Goal: Information Seeking & Learning: Learn about a topic

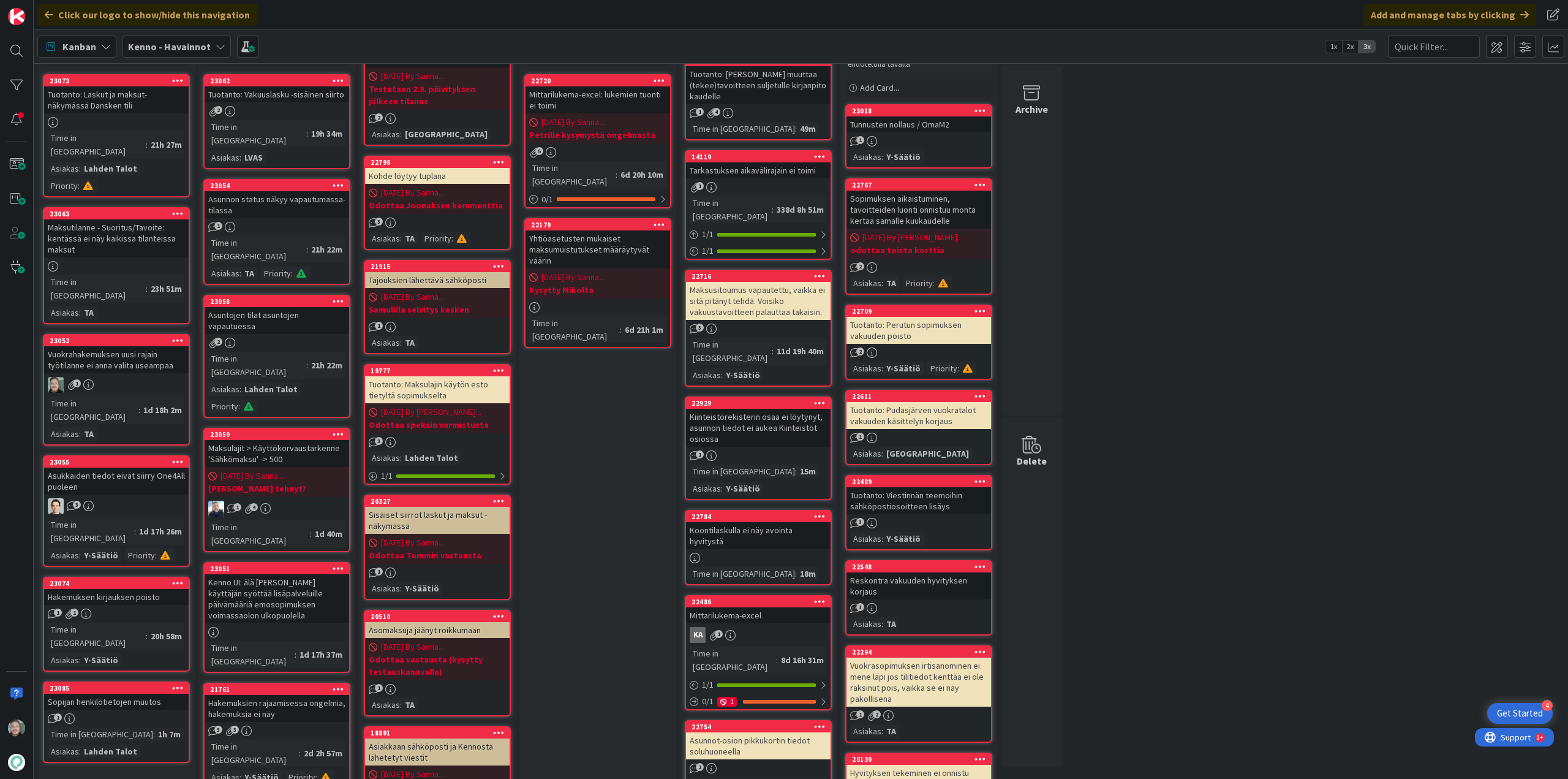
scroll to position [61, 0]
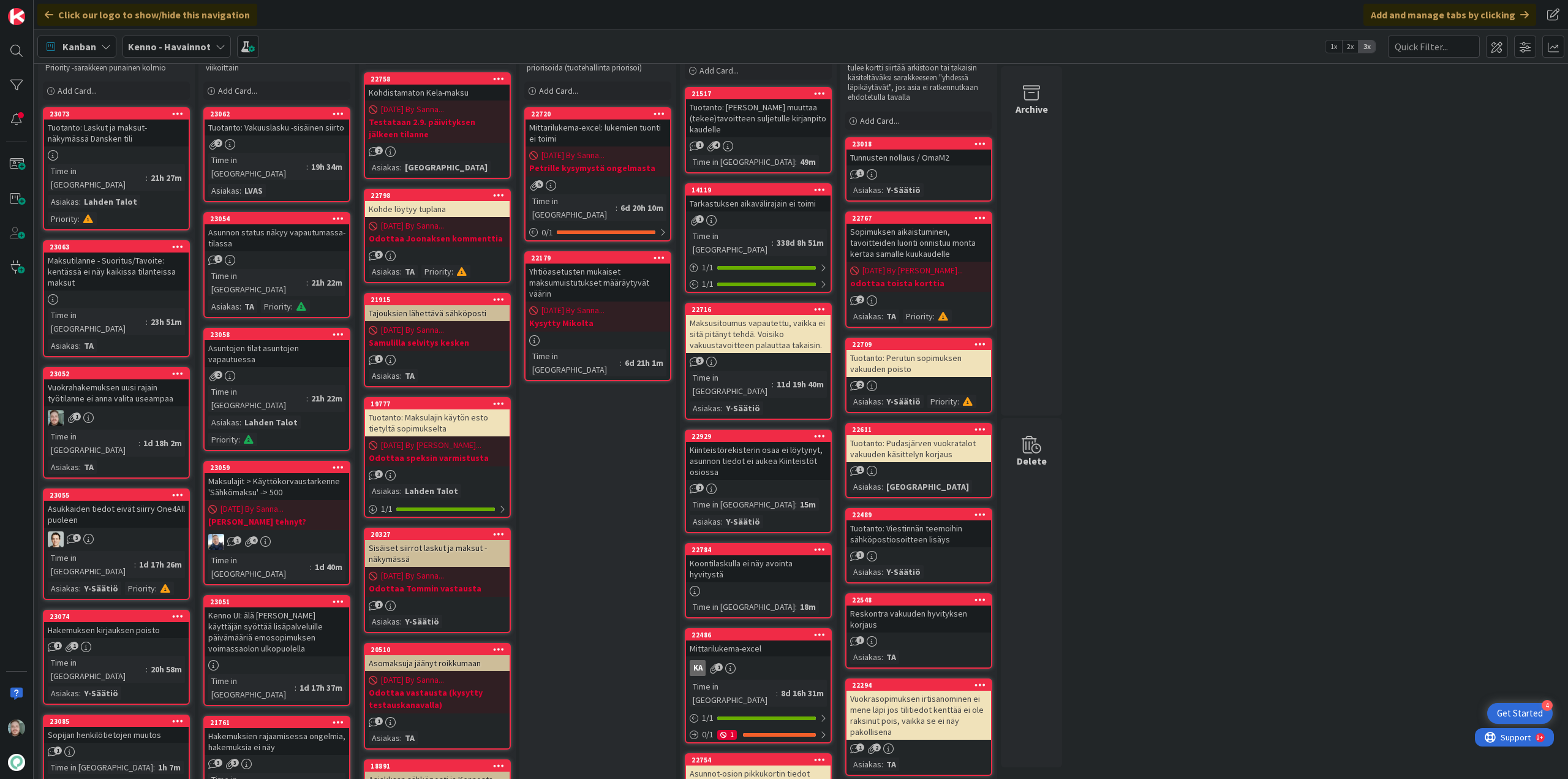
click at [135, 379] on div "Vuokrahakemuksen uusi rajain työtilanne ei anna valita useampaa" at bounding box center [116, 393] width 144 height 27
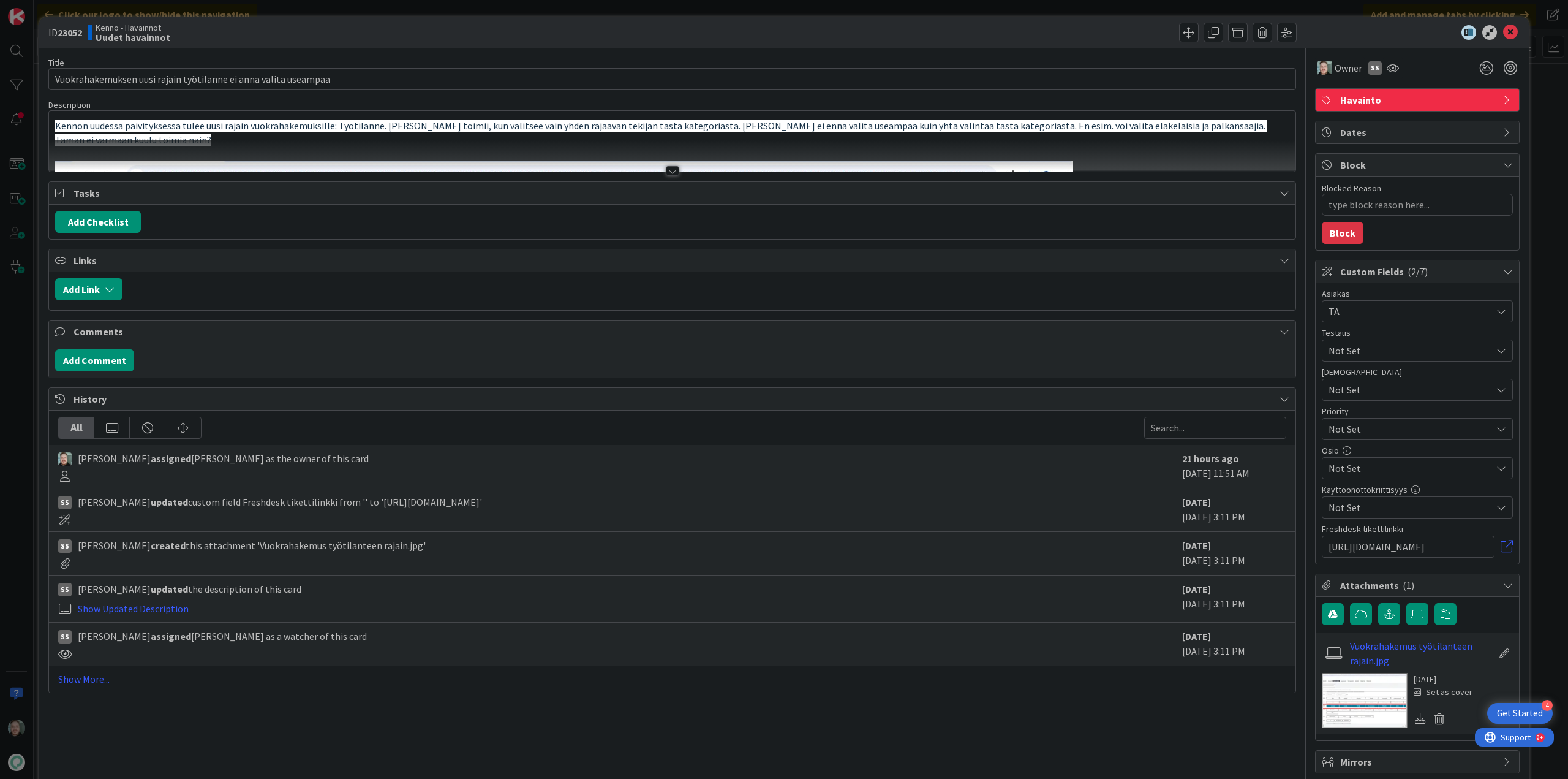
click at [677, 171] on div at bounding box center [672, 156] width 1247 height 31
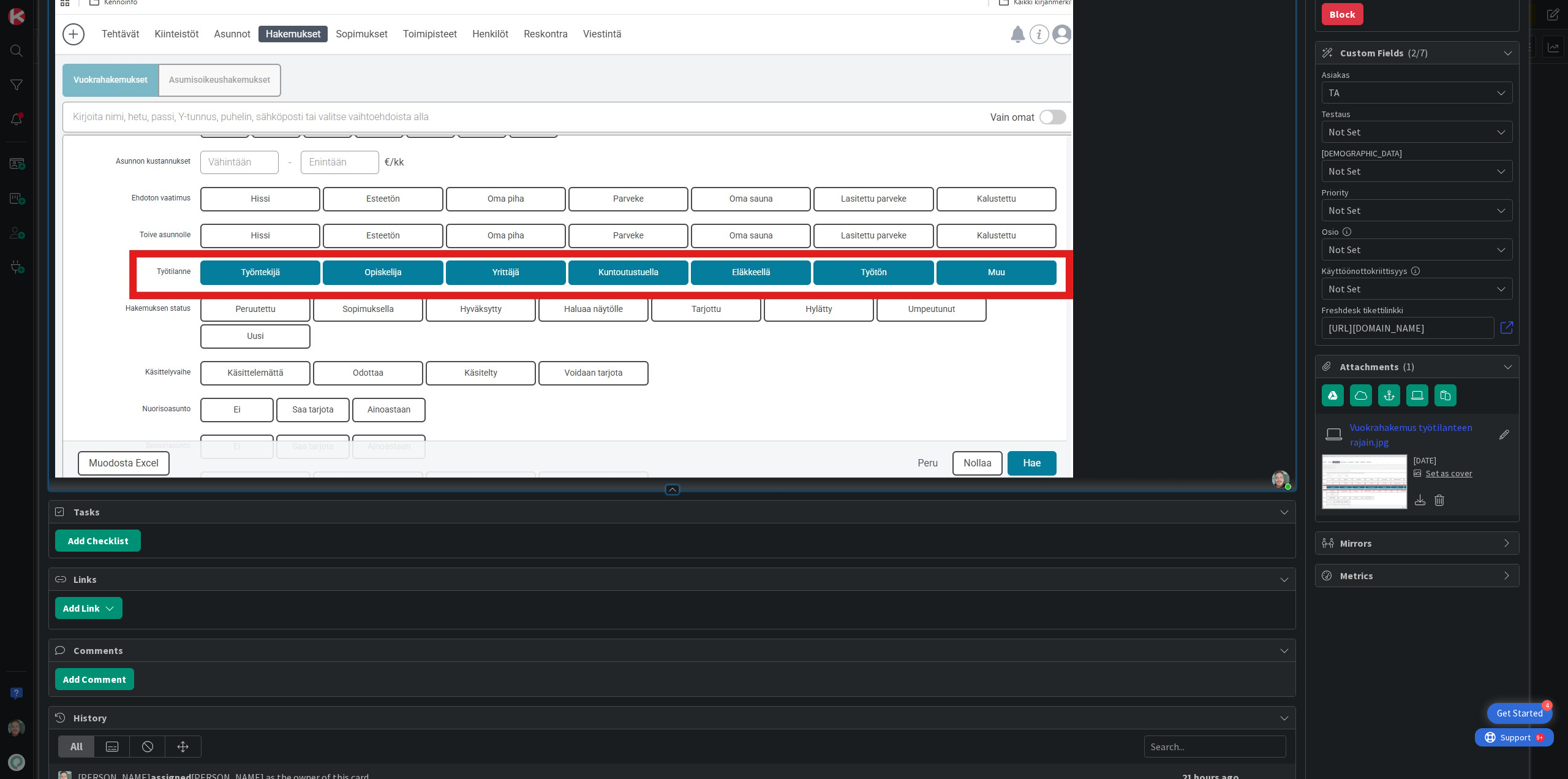
scroll to position [245, 0]
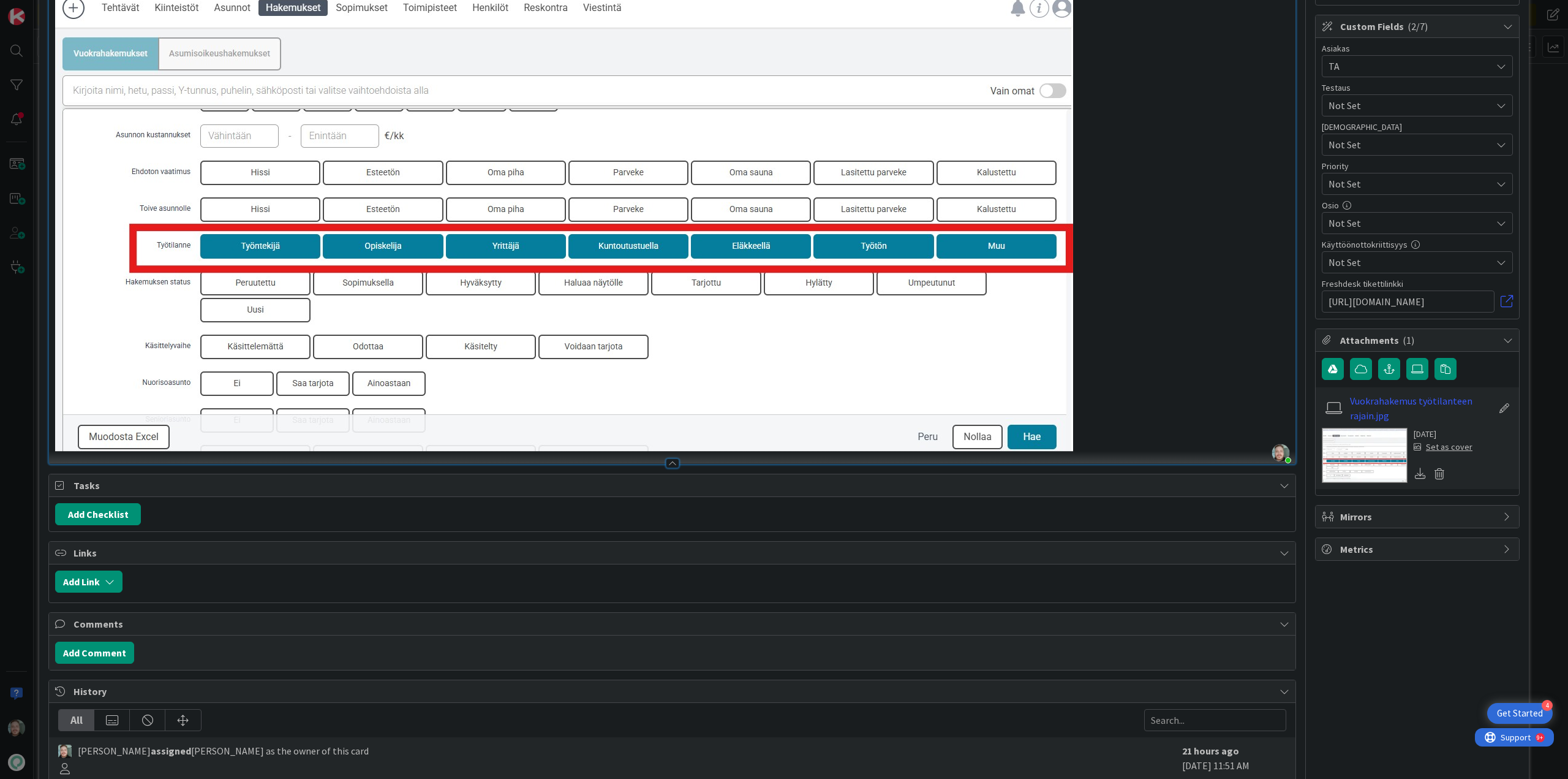
click at [1108, 446] on p at bounding box center [672, 195] width 1235 height 514
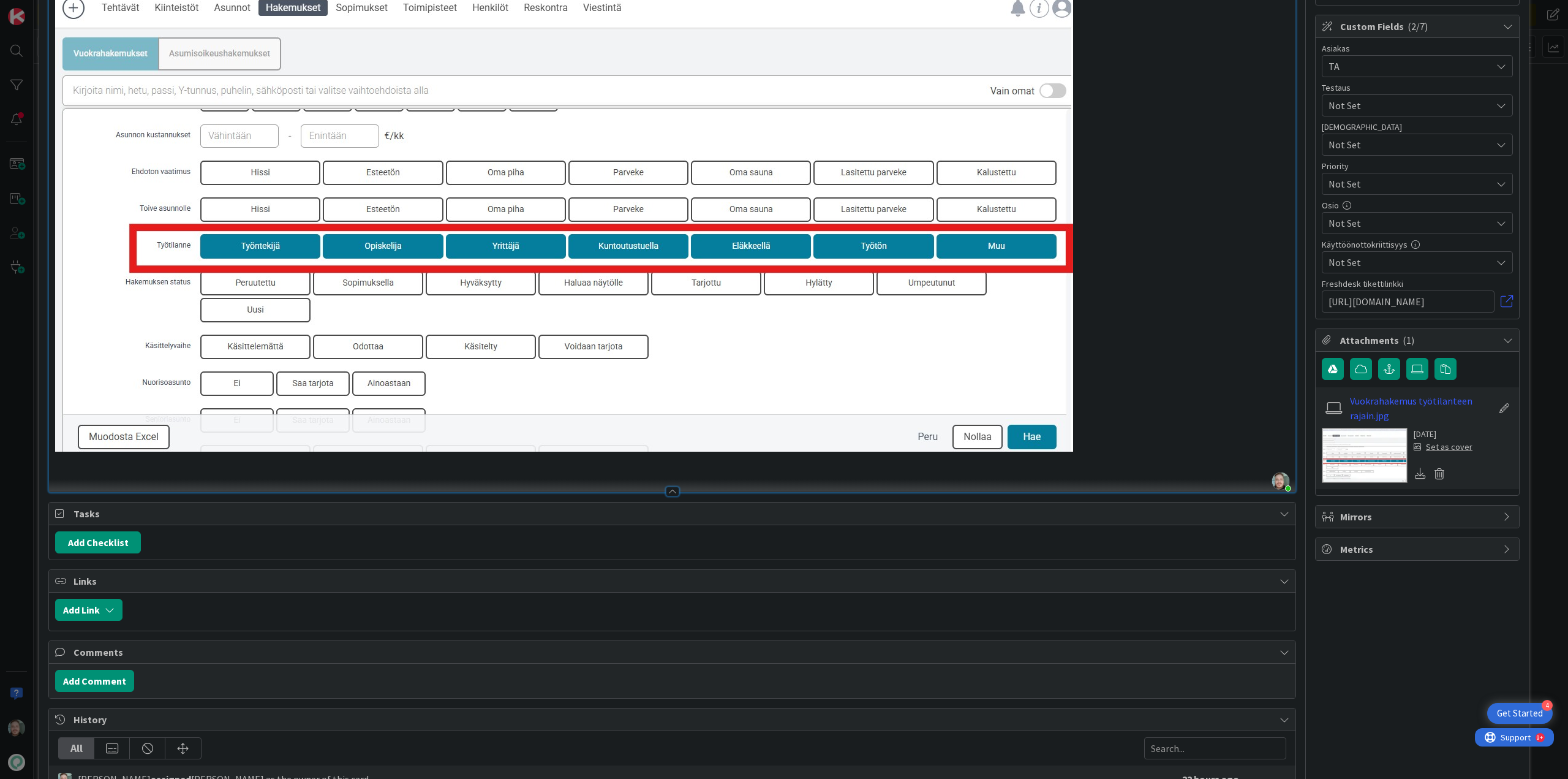
type textarea "x"
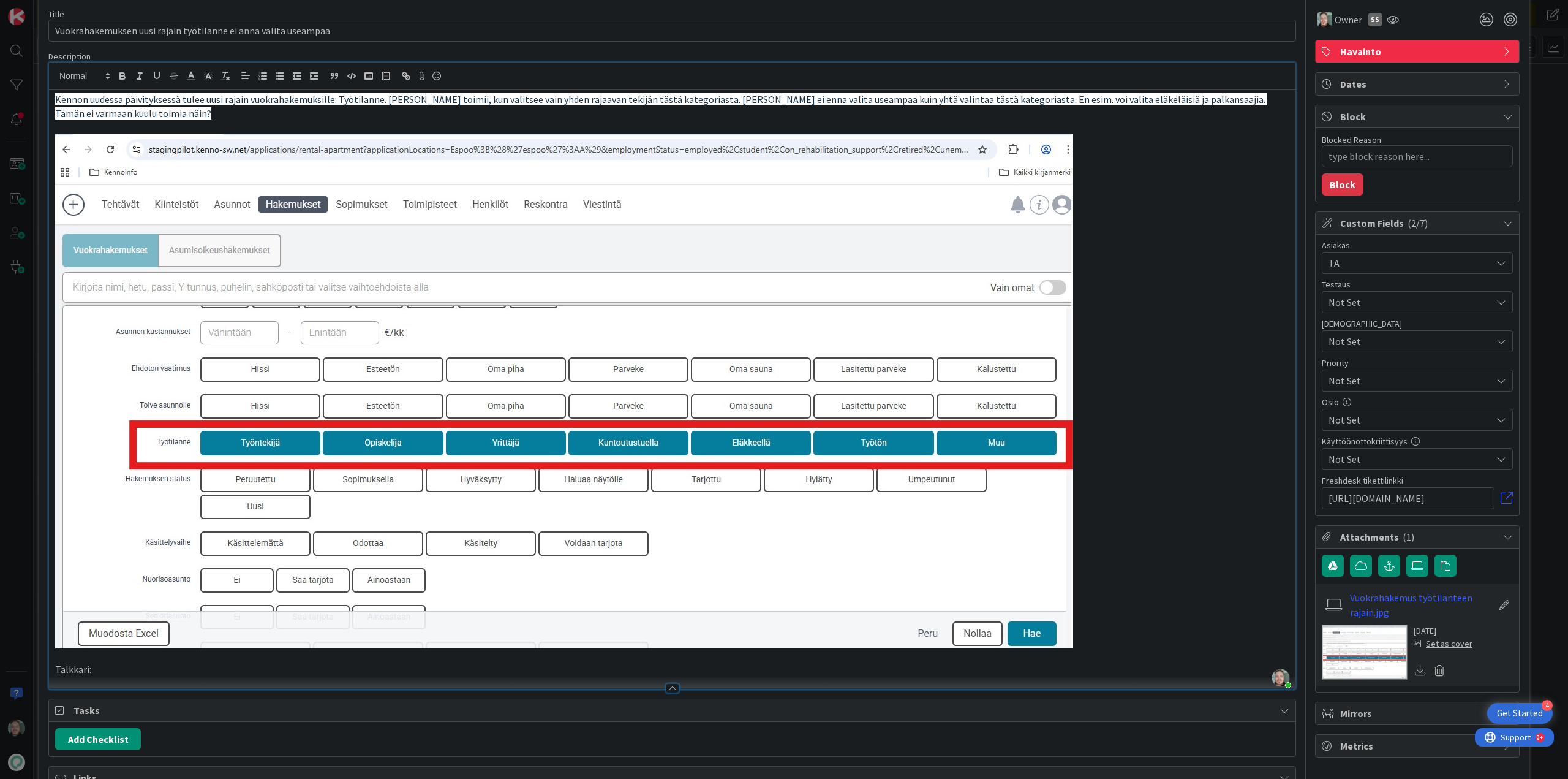
scroll to position [184, 0]
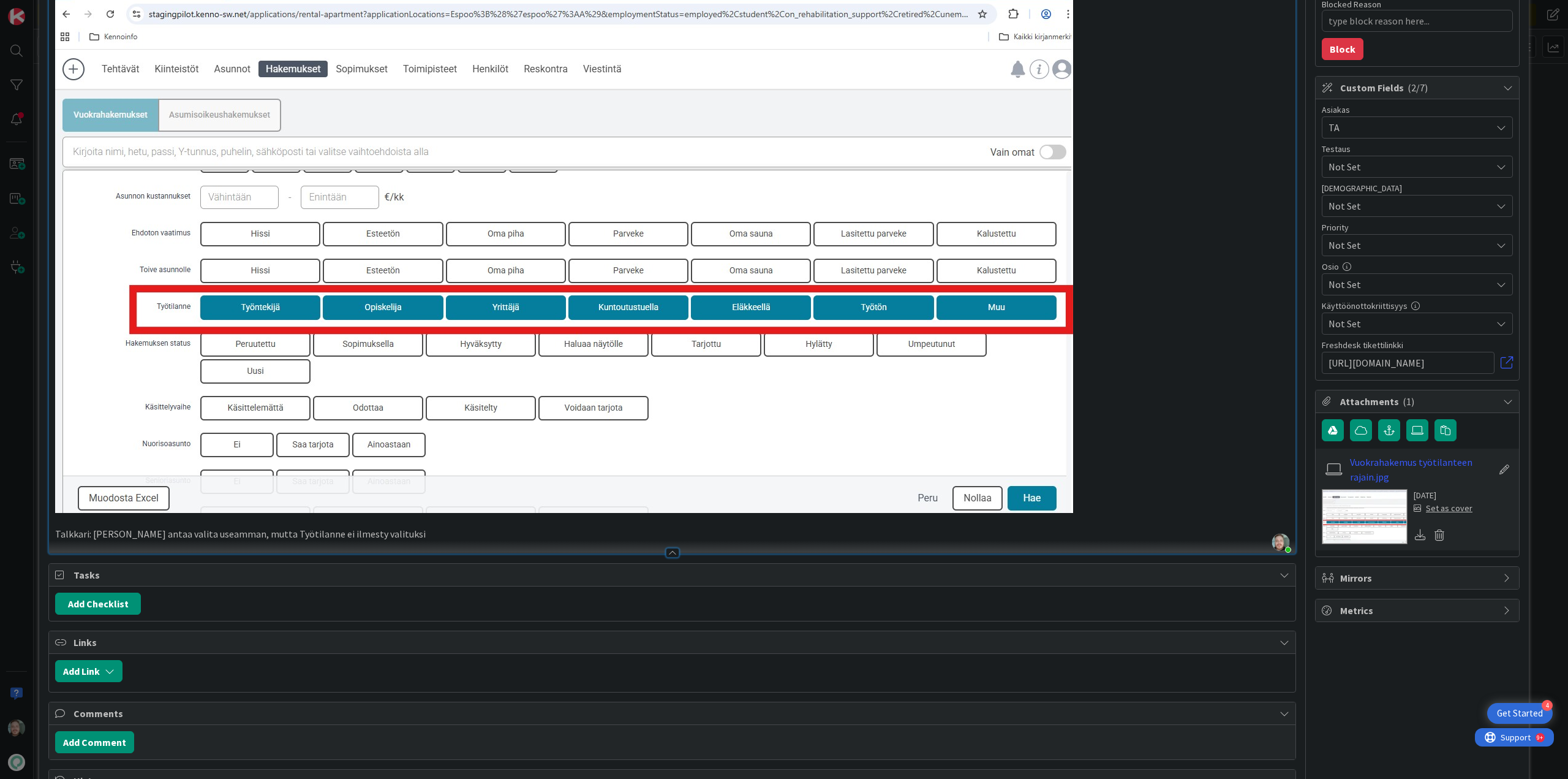
click at [215, 533] on p "Talkkari: [PERSON_NAME] antaa valita useamman, mutta Työtilanne ei ilmesty vali…" at bounding box center [672, 533] width 1235 height 14
drag, startPoint x: 303, startPoint y: 534, endPoint x: 250, endPoint y: 535, distance: 53.0
click at [250, 535] on p "Talkkari: [PERSON_NAME] antaa valita useamman ja myös asettaa arvot , mutta Työ…" at bounding box center [672, 533] width 1235 height 14
click at [586, 537] on p "Talkkari: [PERSON_NAME] antaa valita useamman ja myös asettaa arvot oikein kyse…" at bounding box center [672, 533] width 1235 height 14
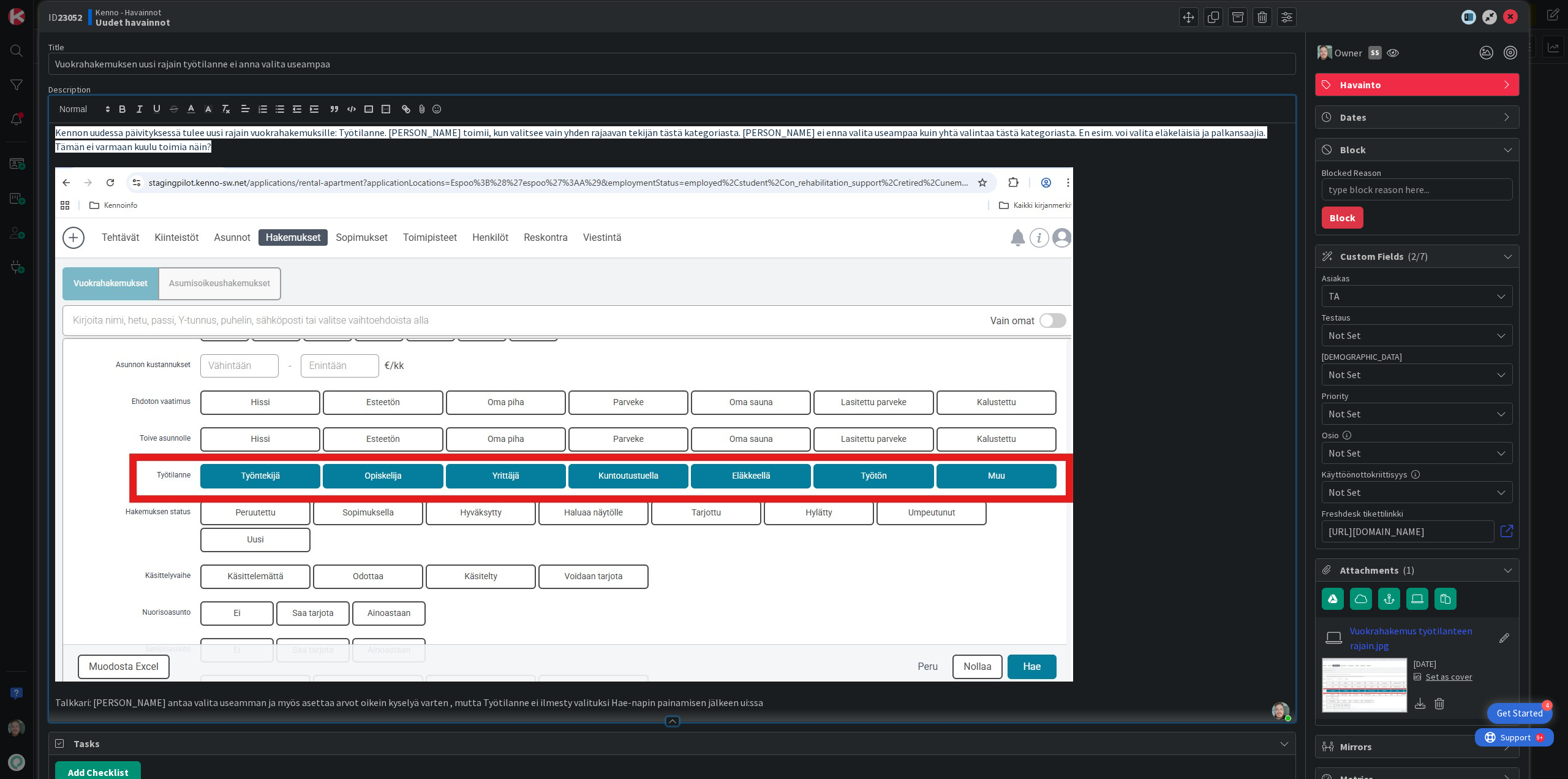
scroll to position [0, 0]
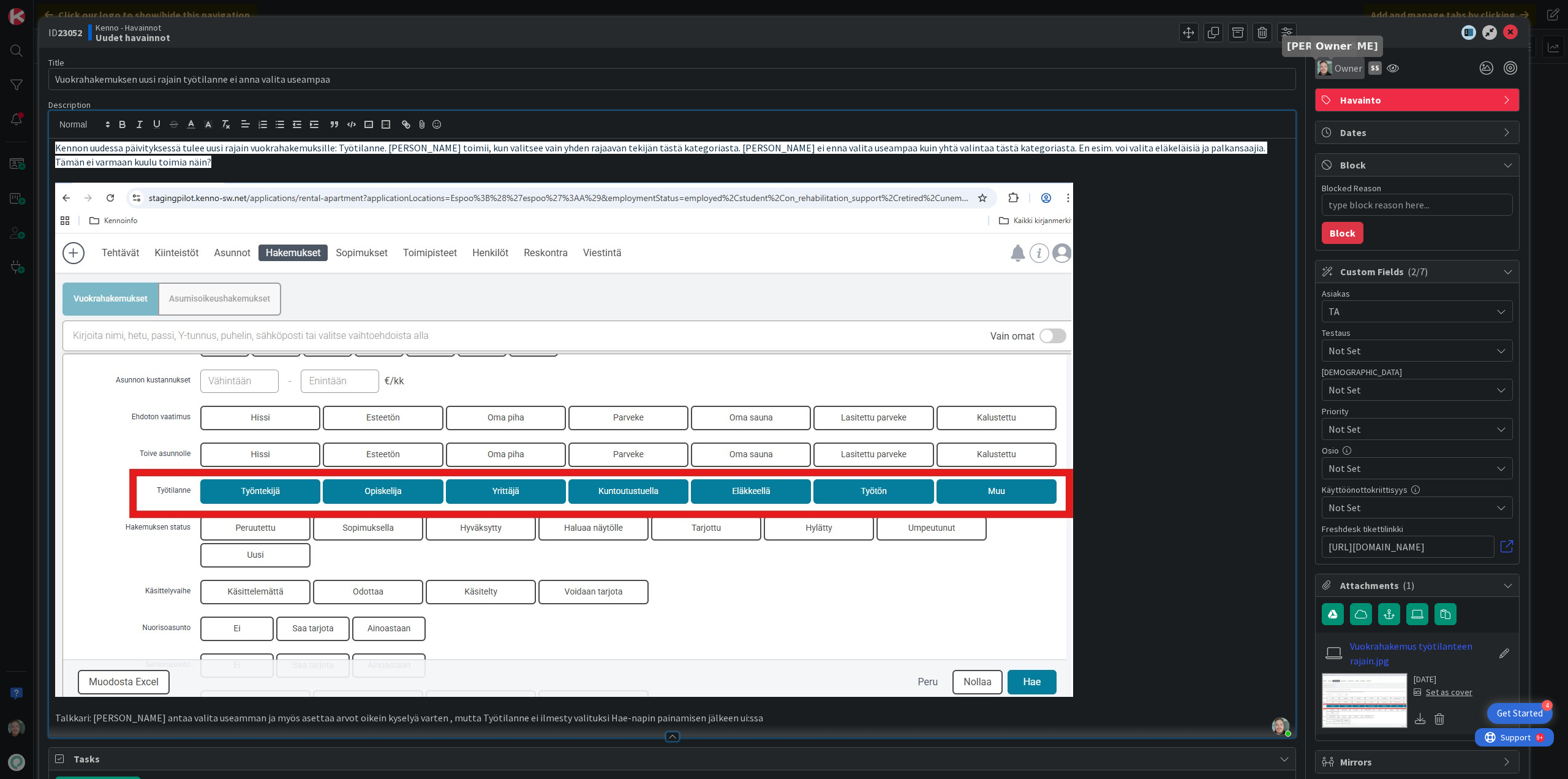
click at [1335, 68] on span "Owner" at bounding box center [1349, 68] width 27 height 15
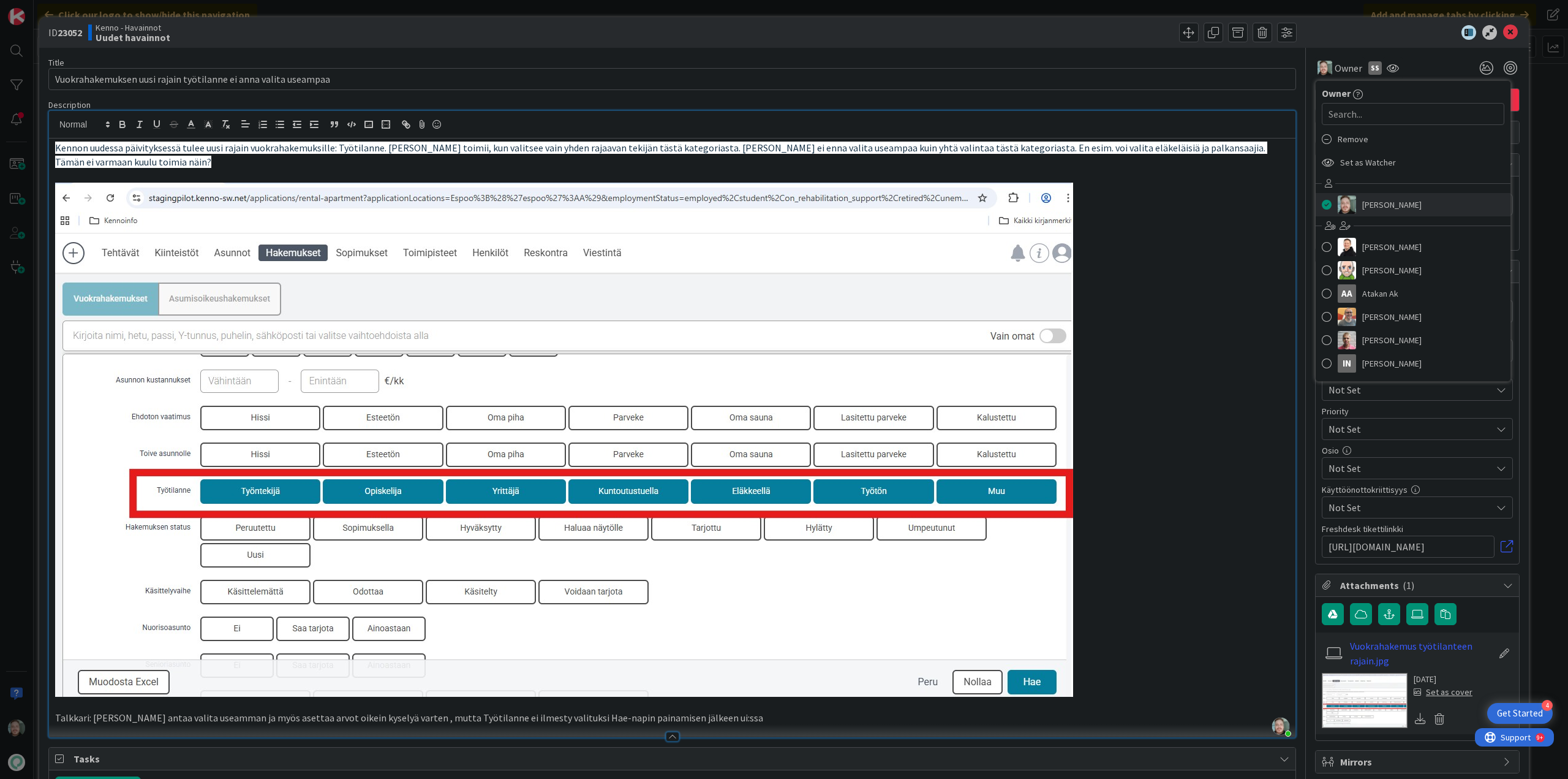
click at [1398, 199] on span "[PERSON_NAME]" at bounding box center [1392, 205] width 59 height 18
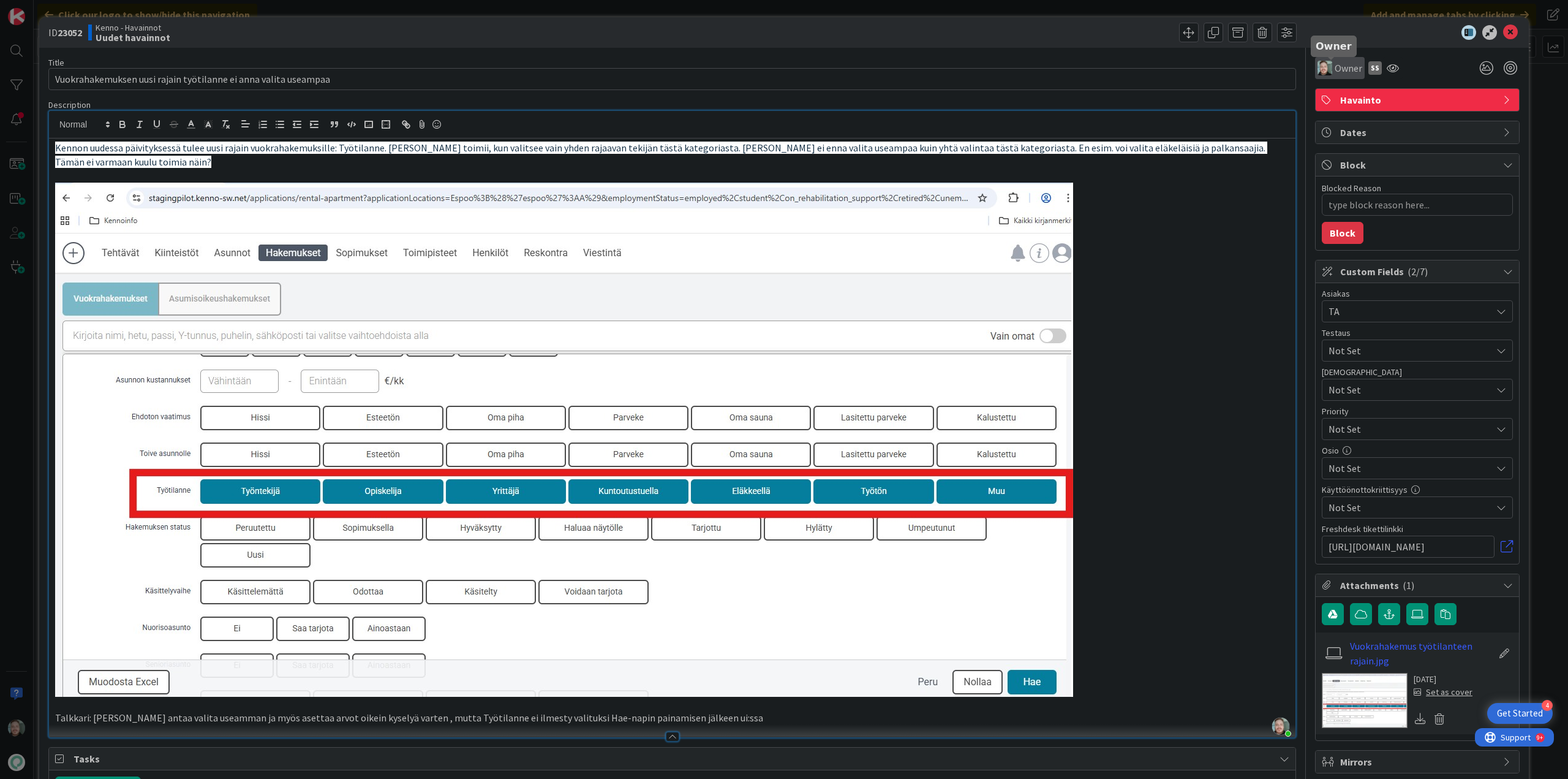
click at [1335, 62] on span "Owner" at bounding box center [1349, 68] width 27 height 15
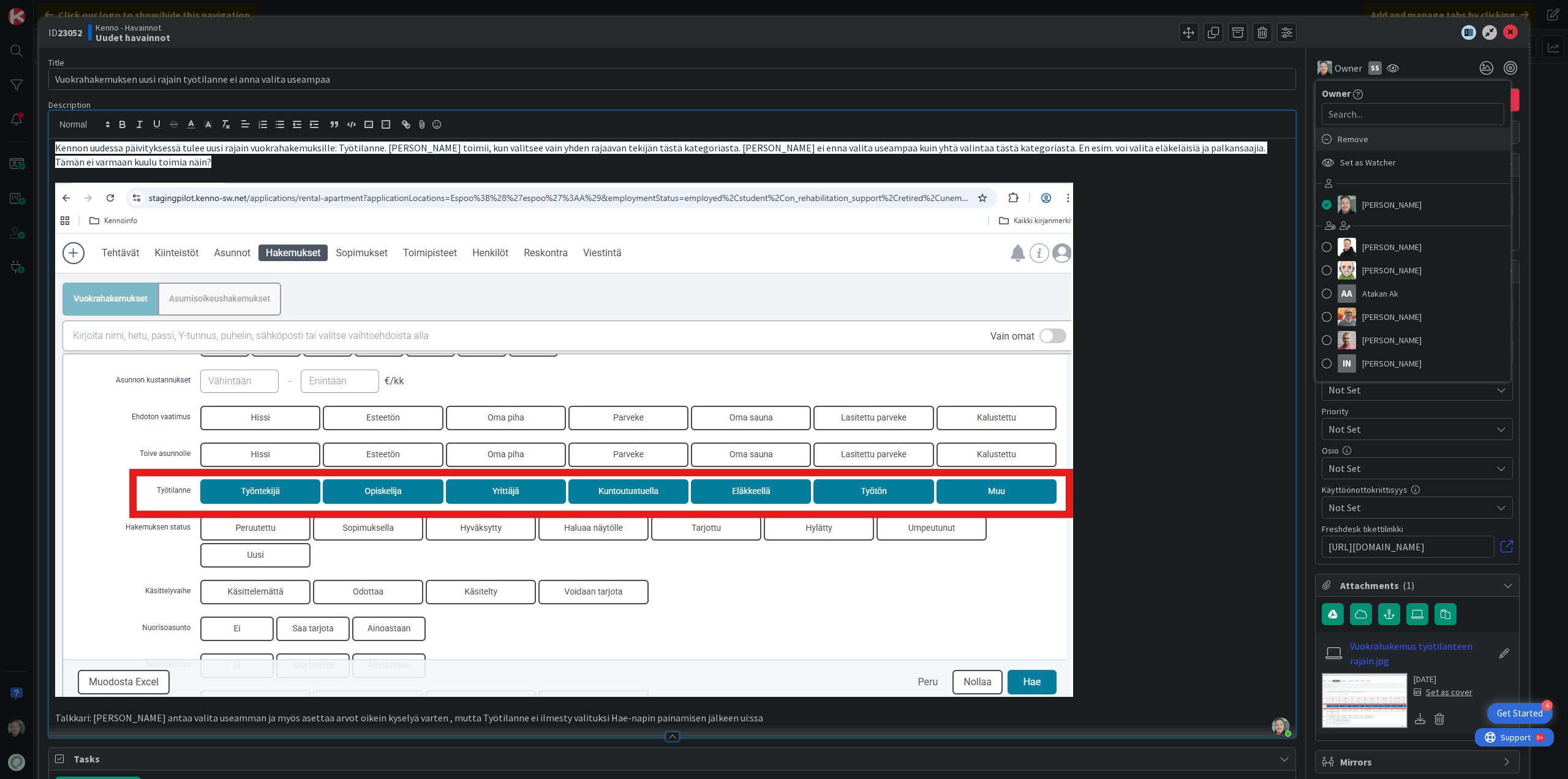
click at [1374, 142] on div "Remove" at bounding box center [1413, 139] width 195 height 23
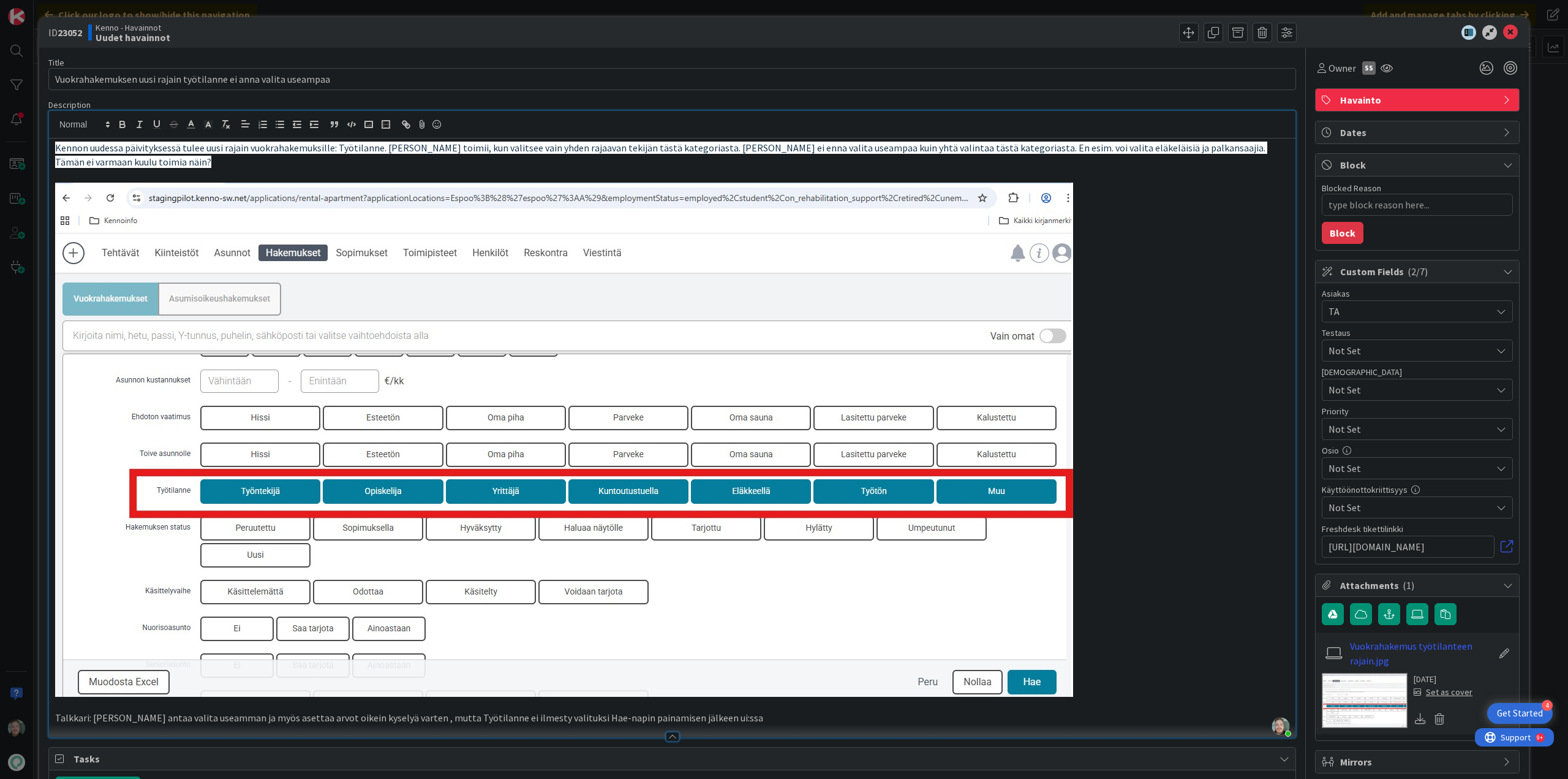
click at [1181, 66] on div "Title 63 / 128" at bounding box center [672, 62] width 1248 height 11
click at [1504, 31] on icon at bounding box center [1510, 33] width 15 height 15
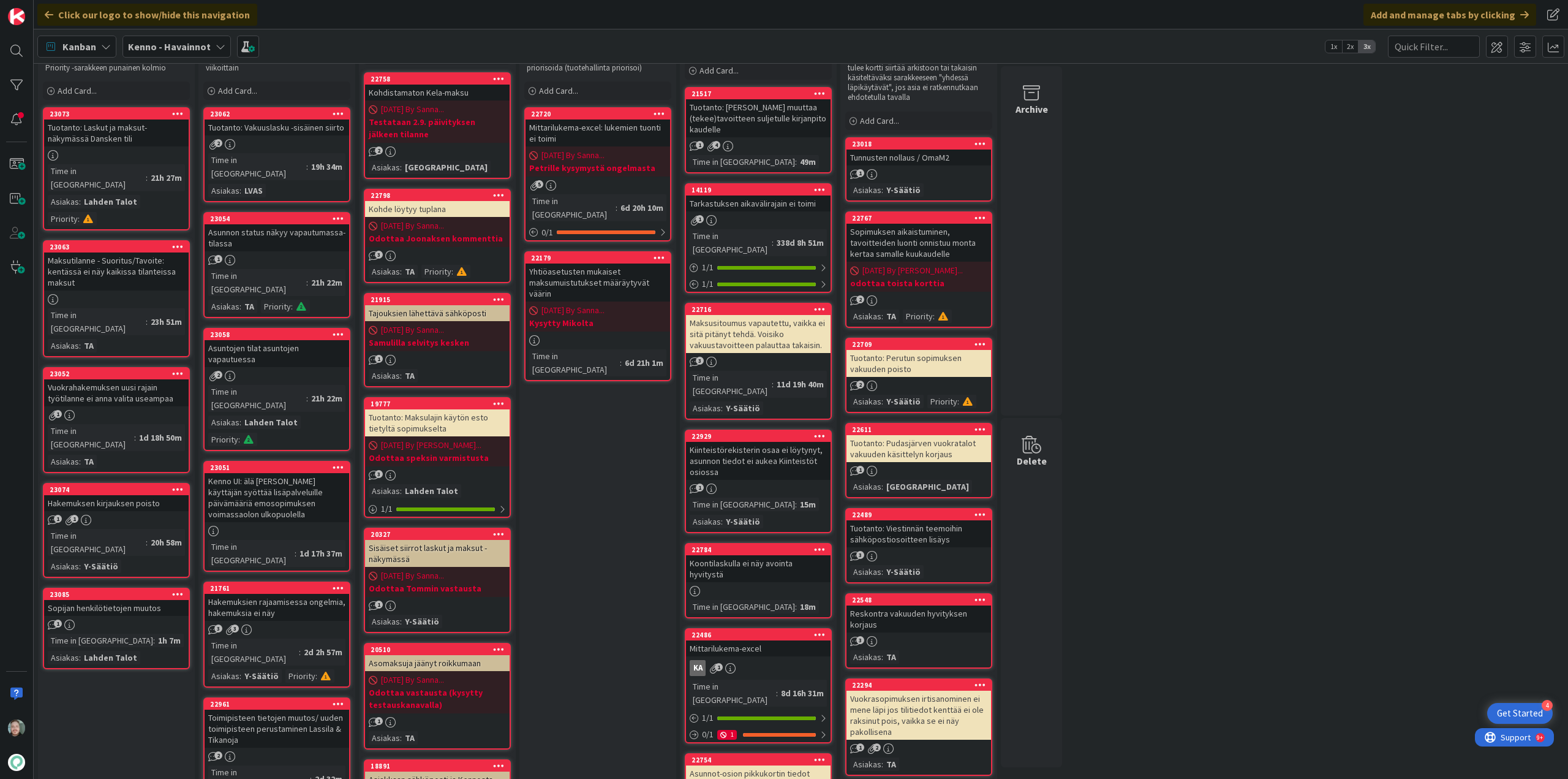
click at [152, 379] on div "Vuokrahakemuksen uusi rajain työtilanne ei anna valita useampaa" at bounding box center [116, 393] width 144 height 27
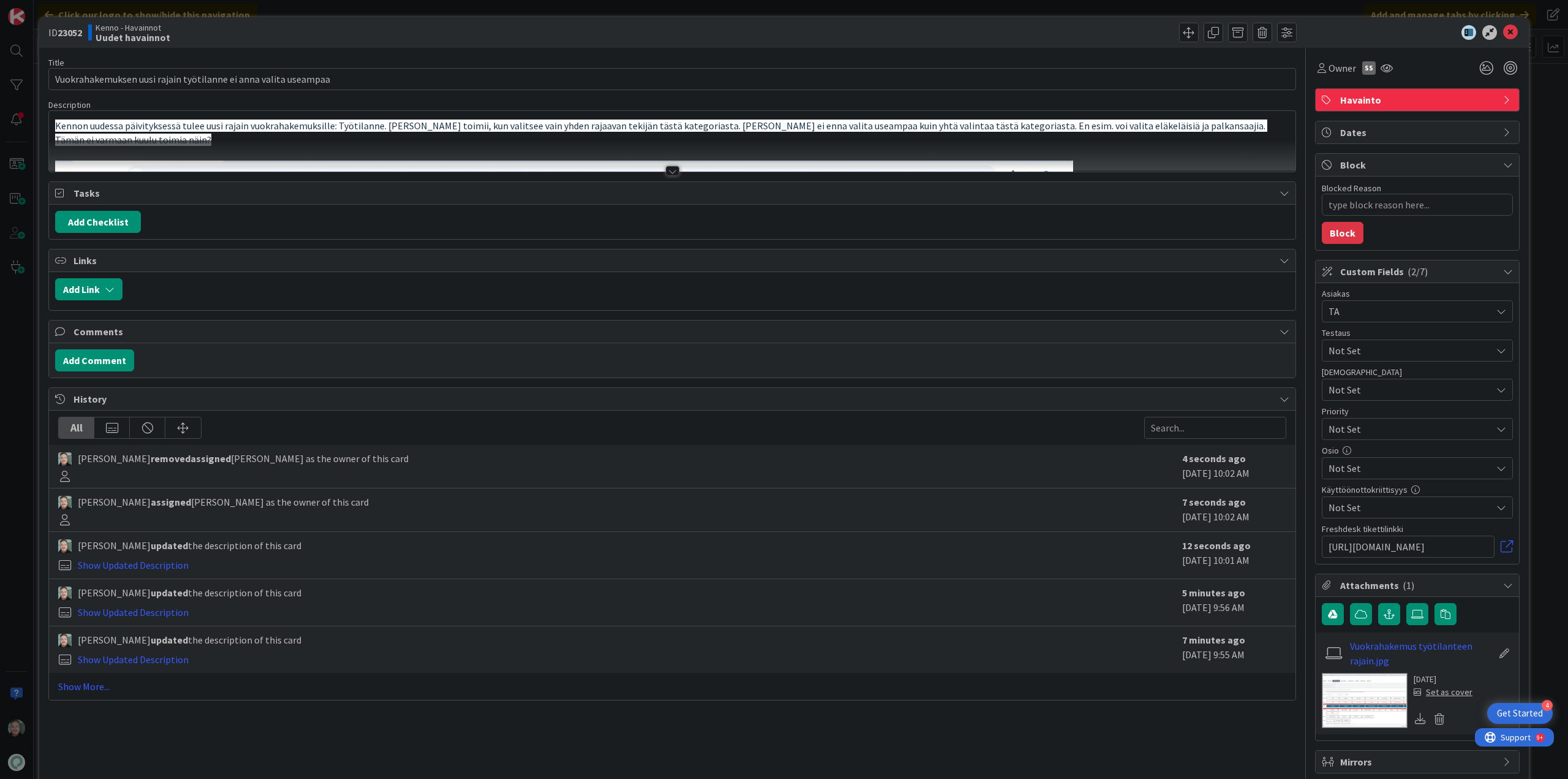
click at [666, 167] on div at bounding box center [672, 171] width 14 height 10
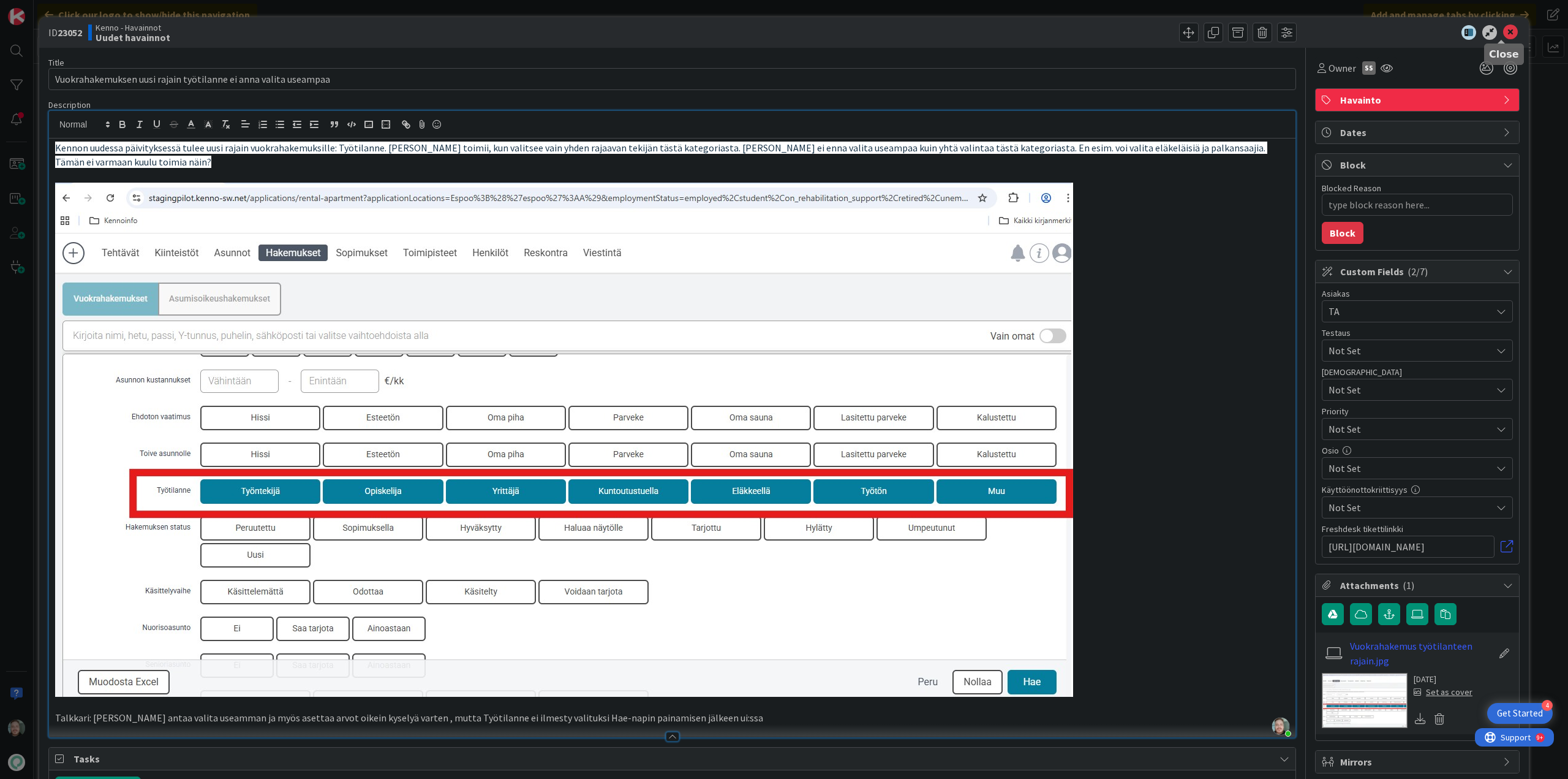
click at [1509, 31] on icon at bounding box center [1510, 33] width 15 height 15
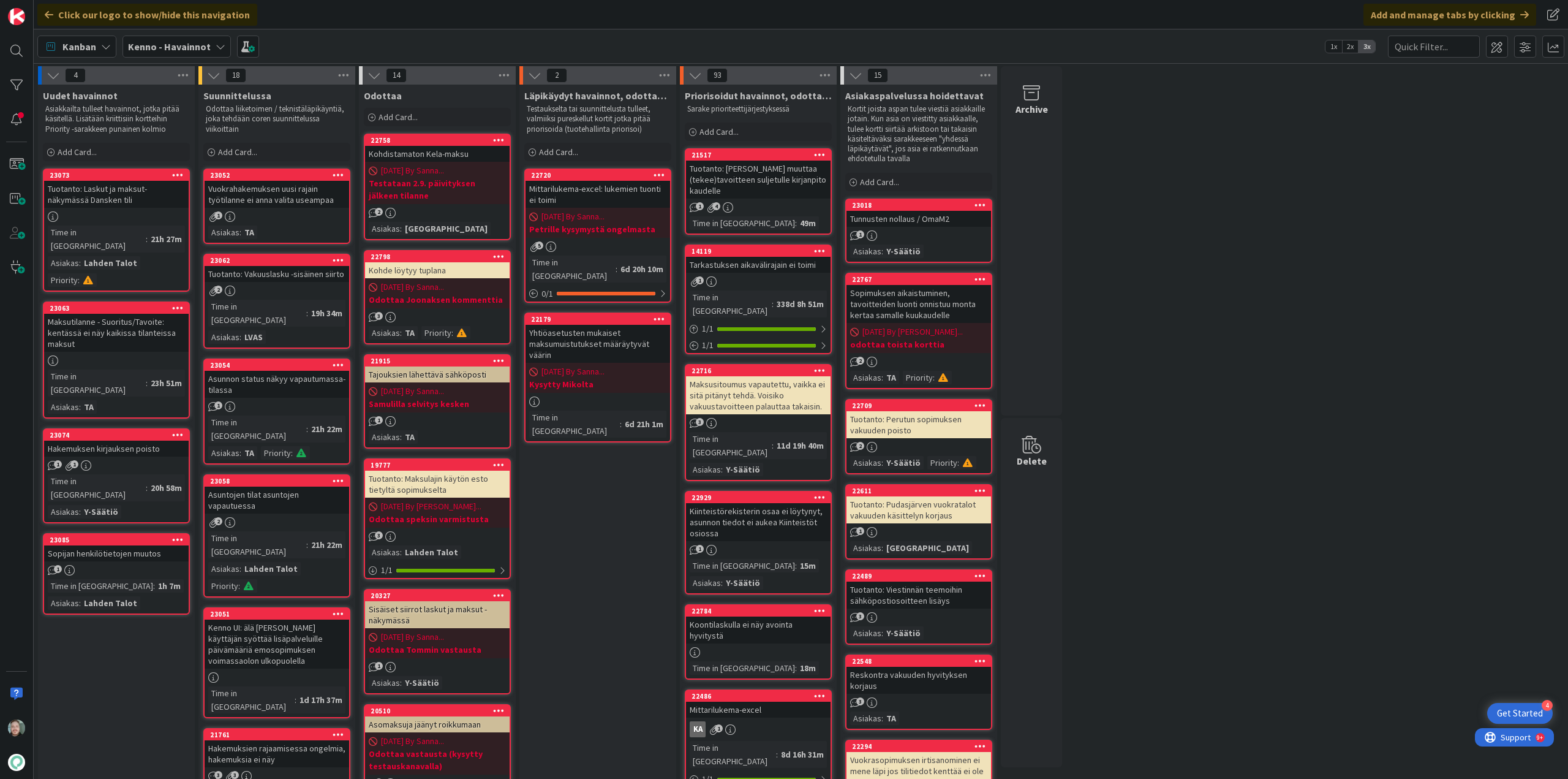
click at [142, 440] on div "Hakemuksen kirjauksen poisto" at bounding box center [116, 447] width 144 height 16
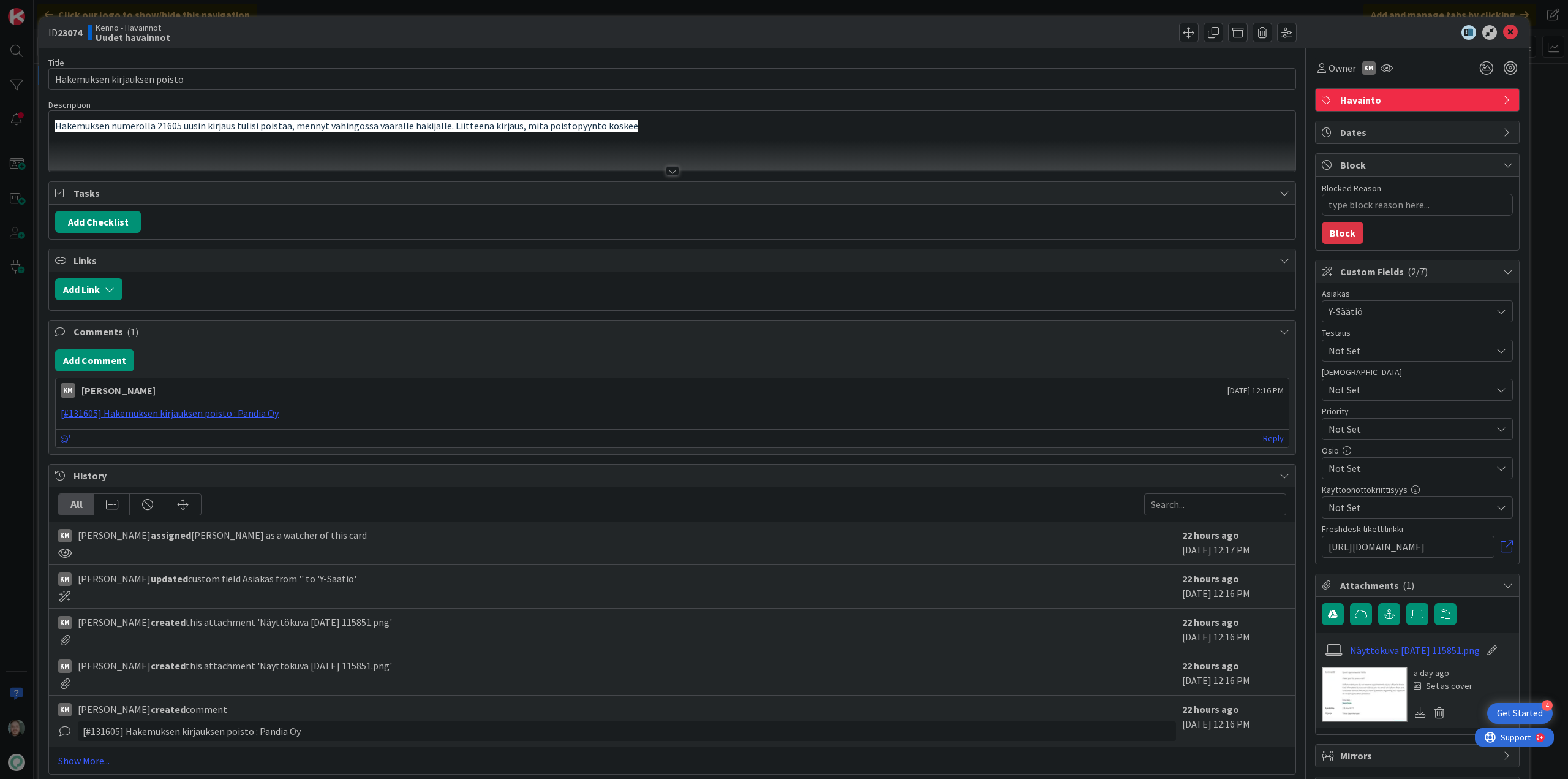
click at [667, 172] on div at bounding box center [672, 171] width 14 height 10
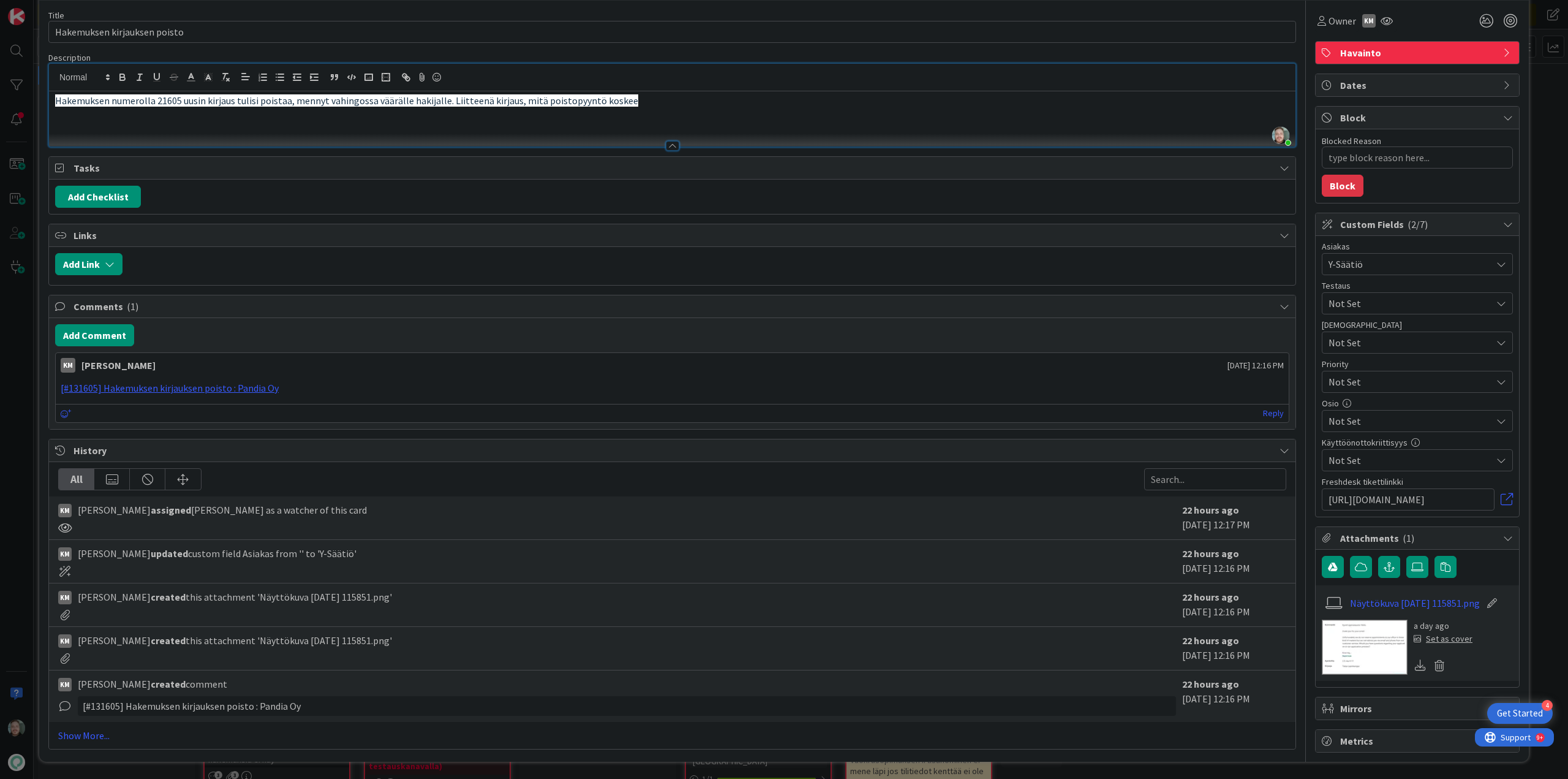
scroll to position [53, 0]
click at [1352, 646] on img at bounding box center [1365, 647] width 86 height 55
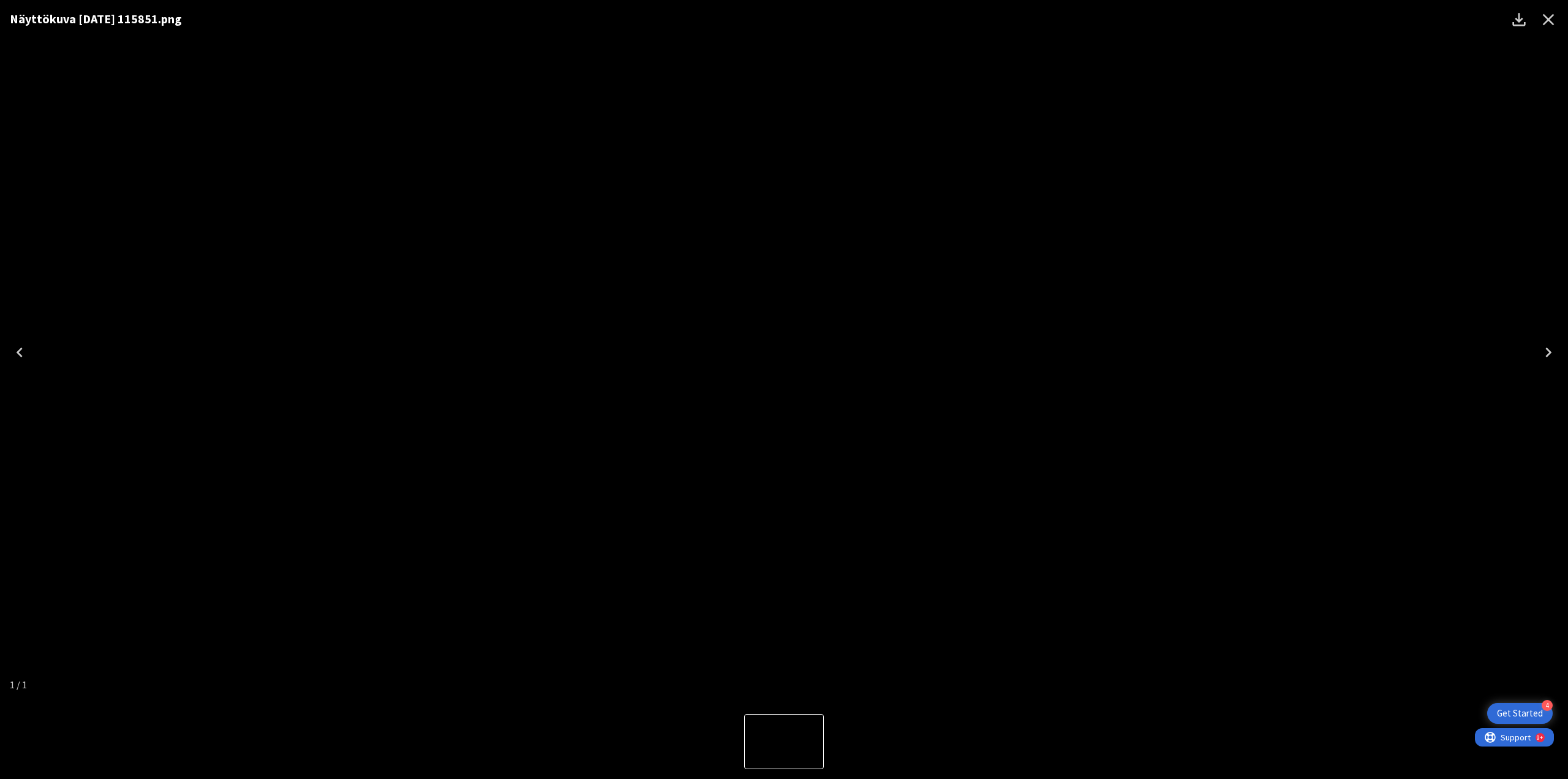
click at [1555, 21] on icon "Close" at bounding box center [1548, 19] width 19 height 19
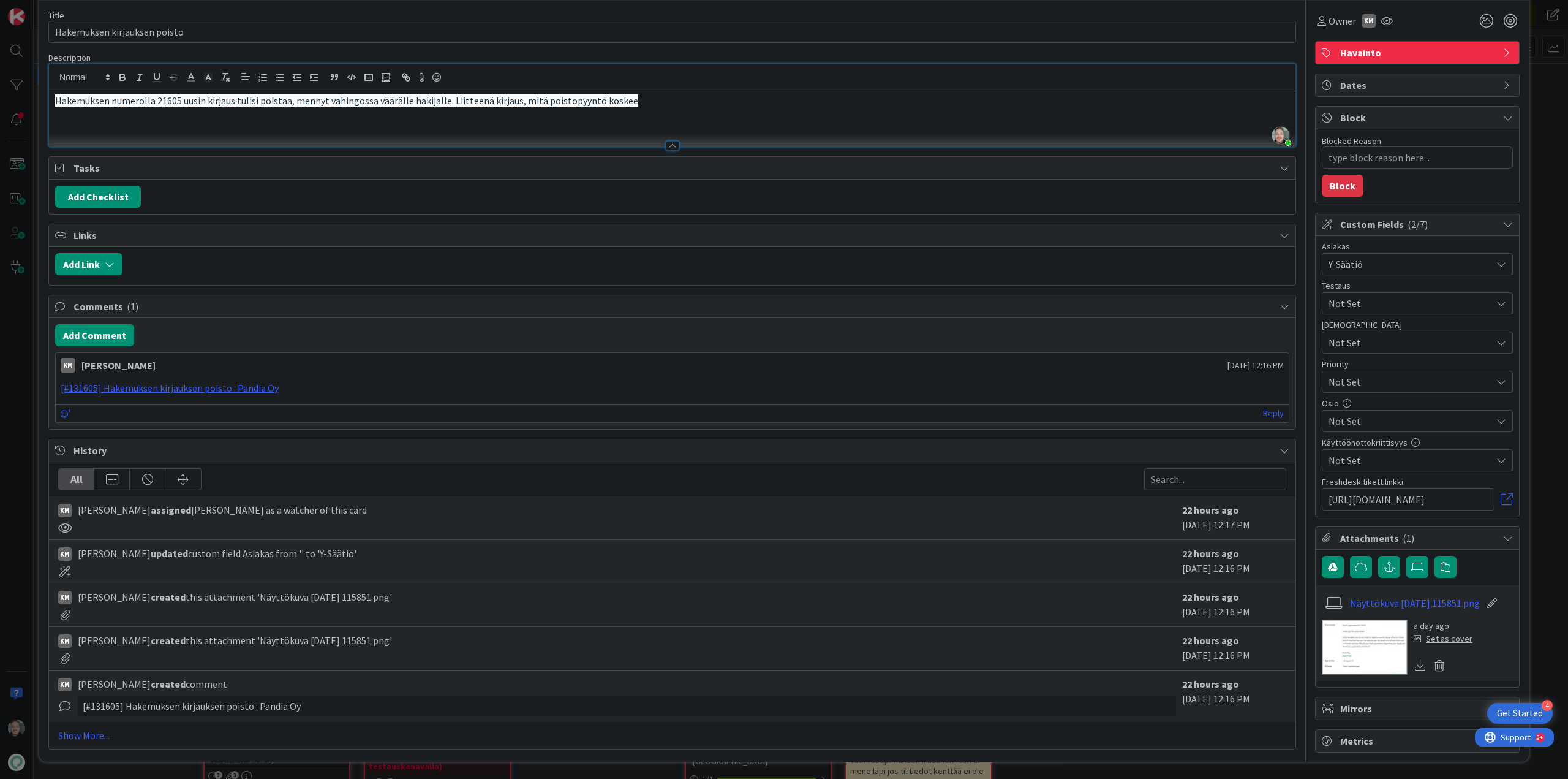
scroll to position [0, 0]
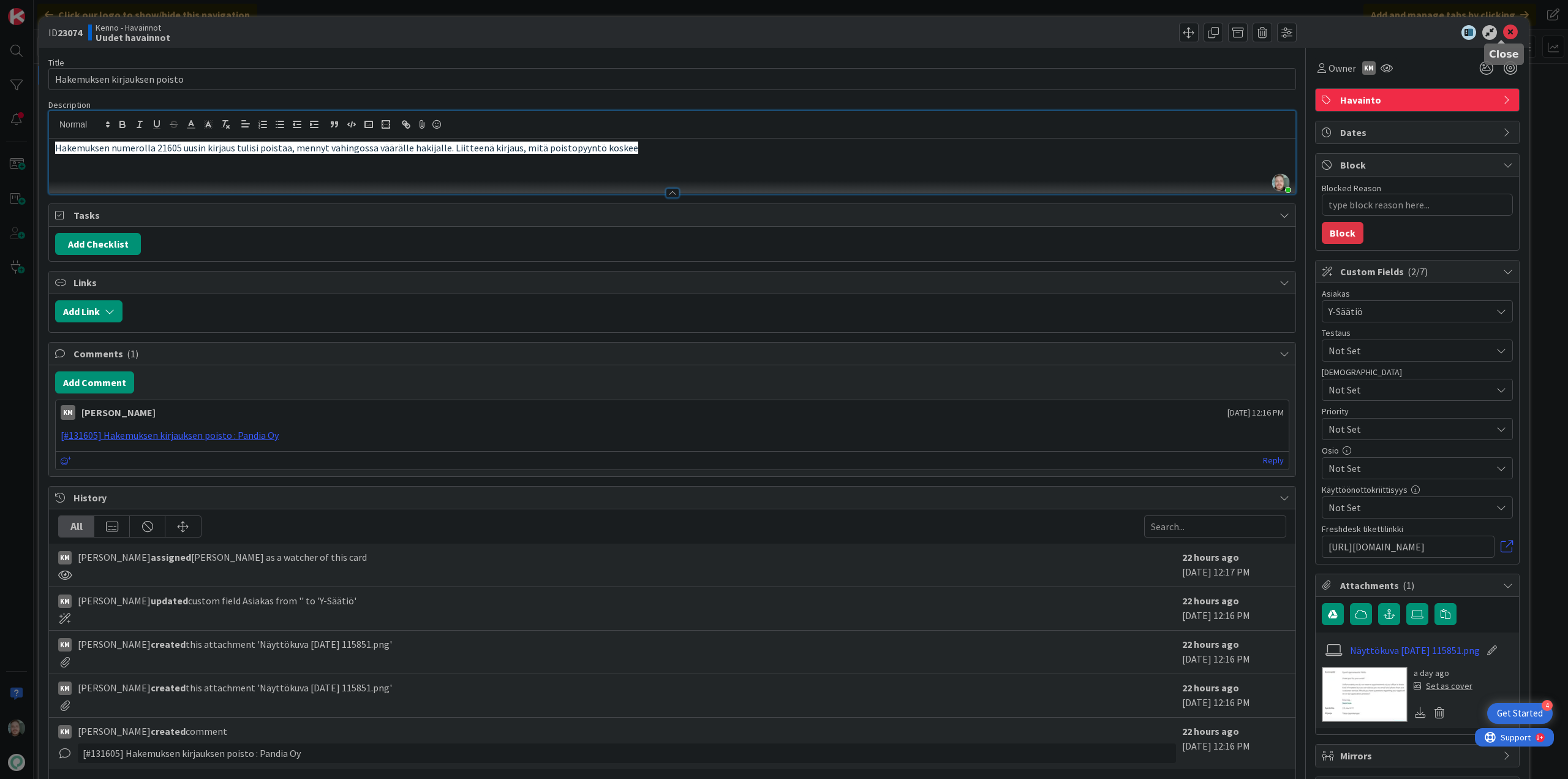
click at [1507, 32] on icon at bounding box center [1510, 33] width 15 height 15
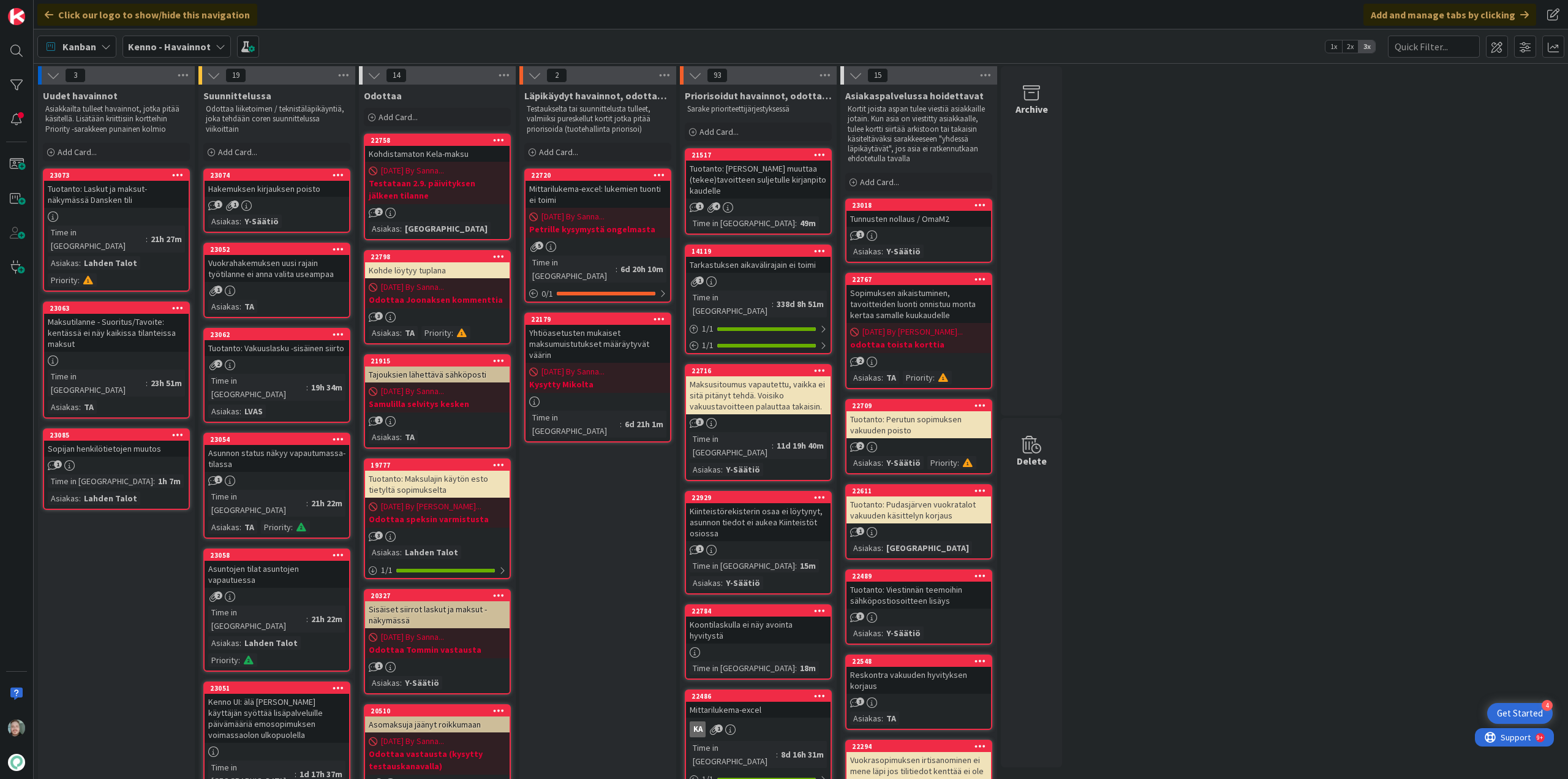
click at [143, 440] on div "Sopijan henkilötietojen muutos" at bounding box center [116, 447] width 144 height 16
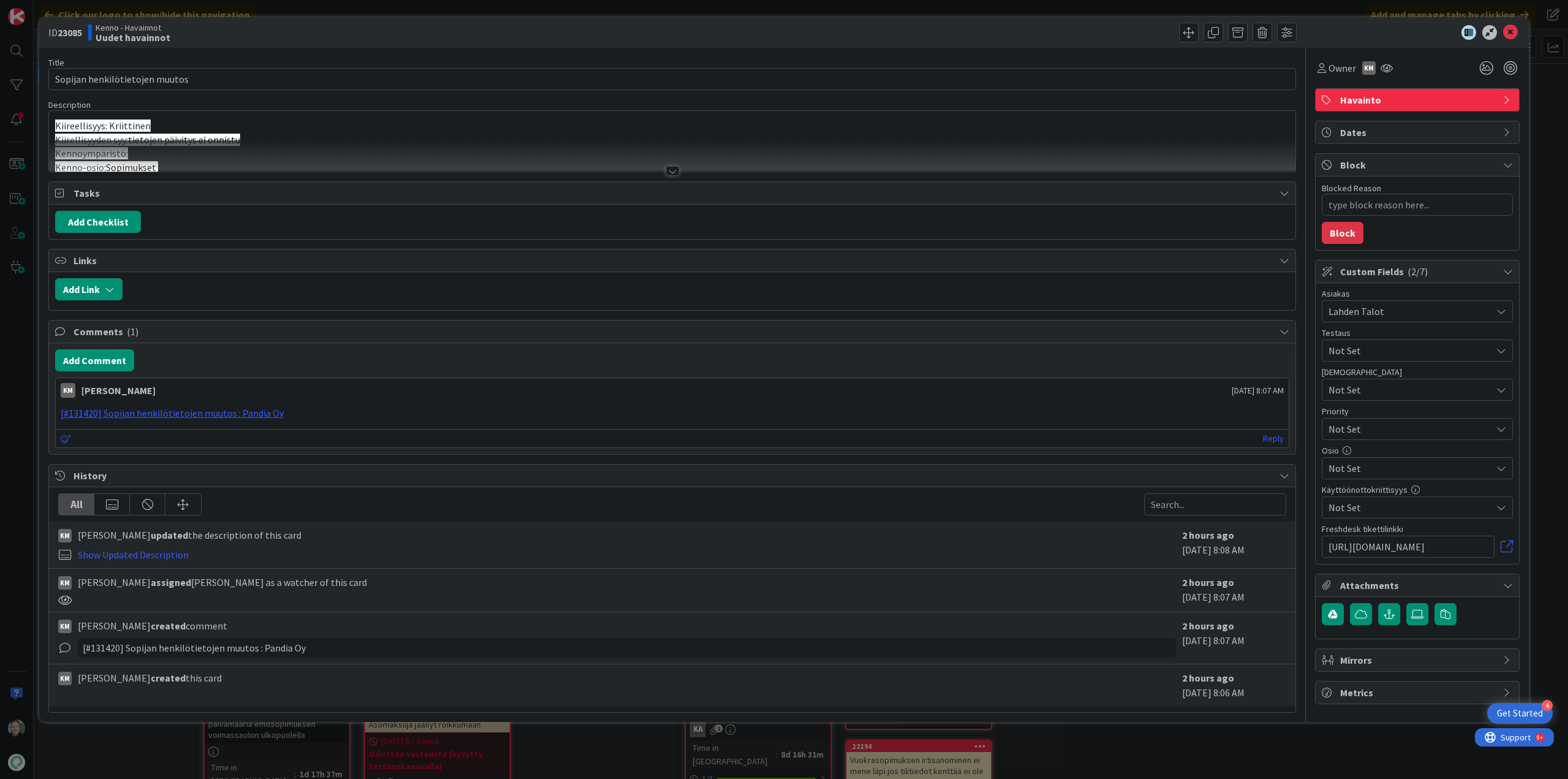
click at [675, 168] on div at bounding box center [672, 171] width 14 height 10
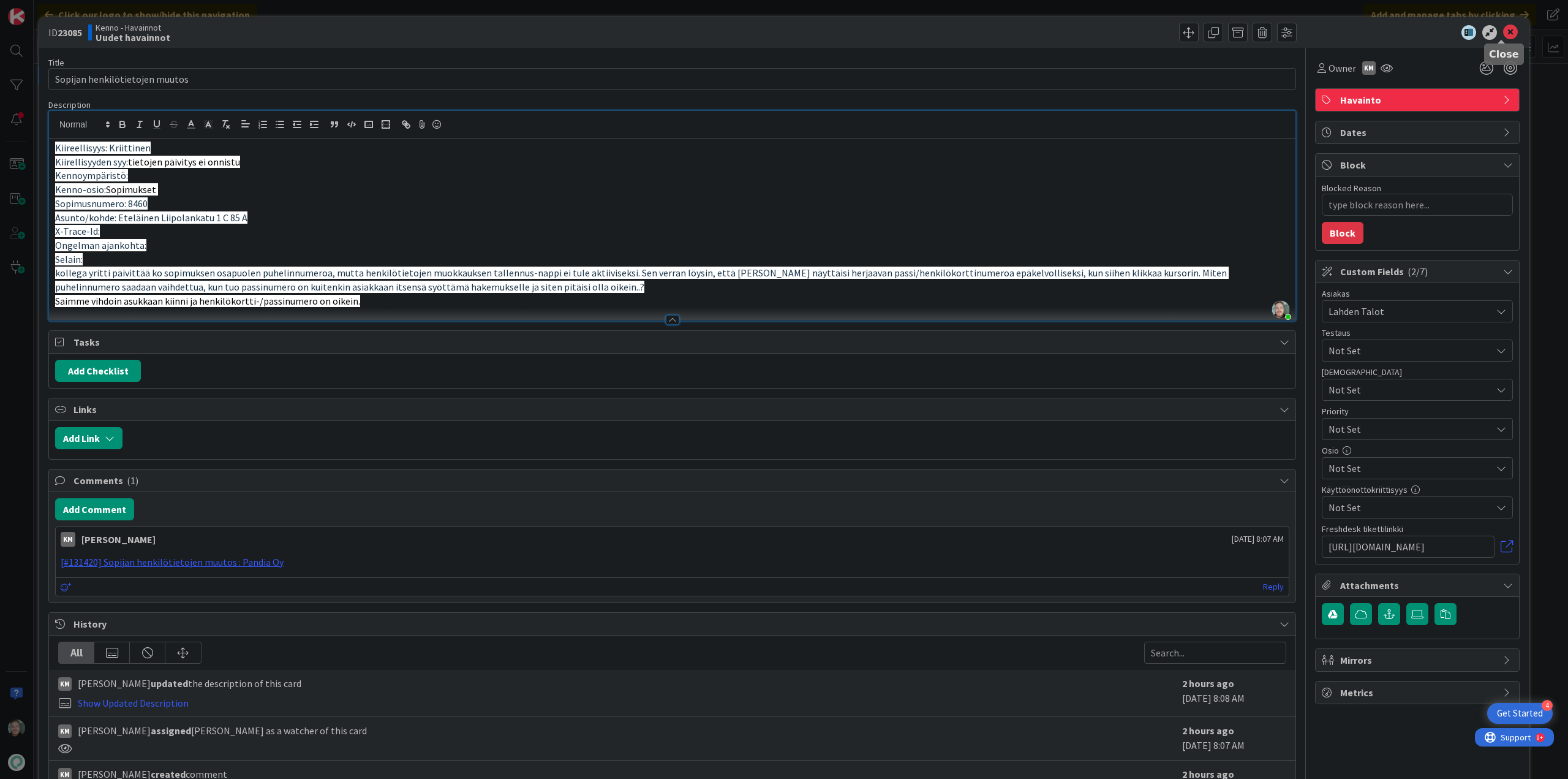
click at [1503, 35] on icon at bounding box center [1510, 33] width 15 height 15
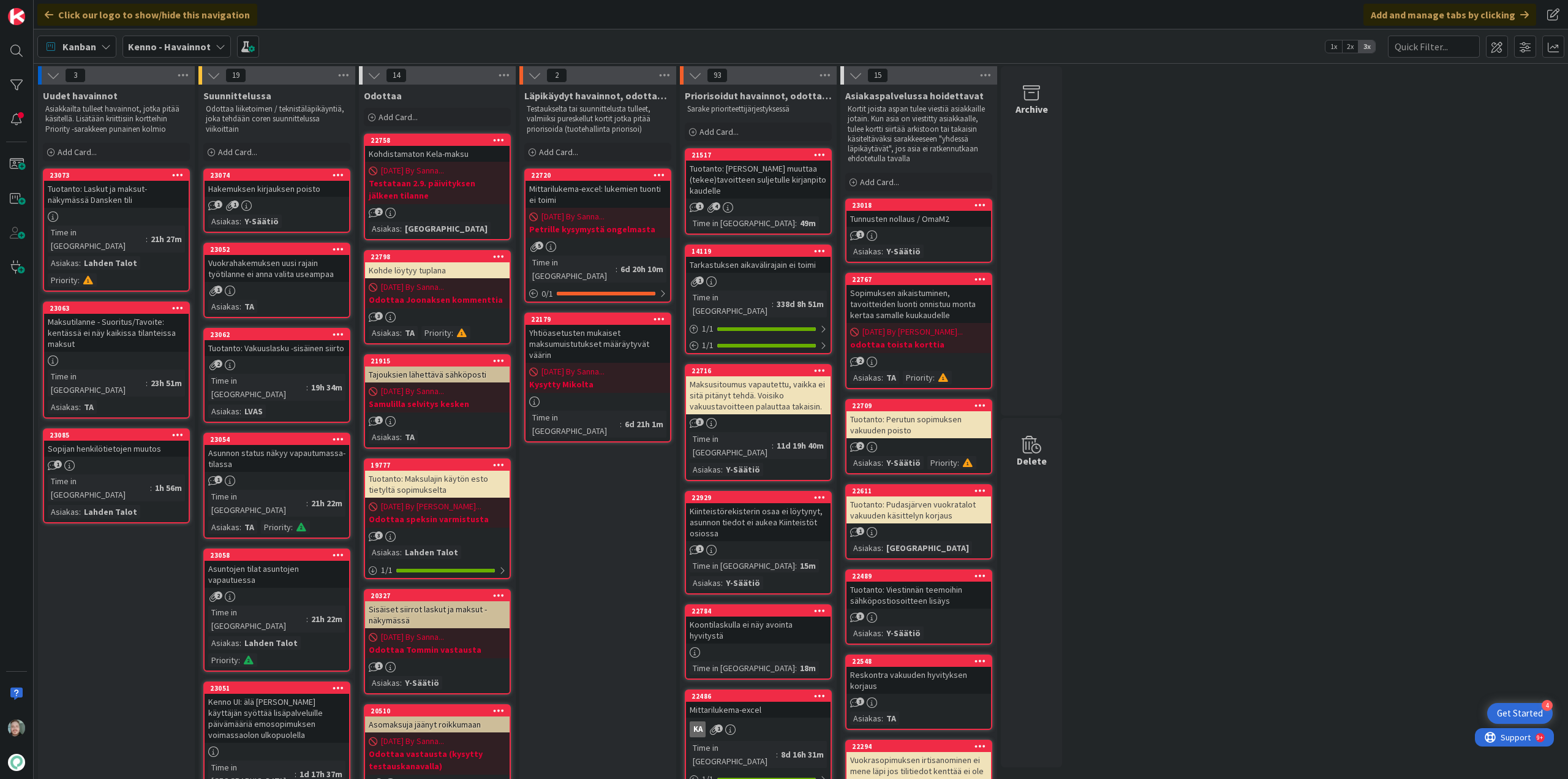
click at [115, 321] on div "Maksutilanne - Suoritus/Tavoite: kentässä ei näy kaikissa tilanteissa maksut" at bounding box center [116, 332] width 144 height 38
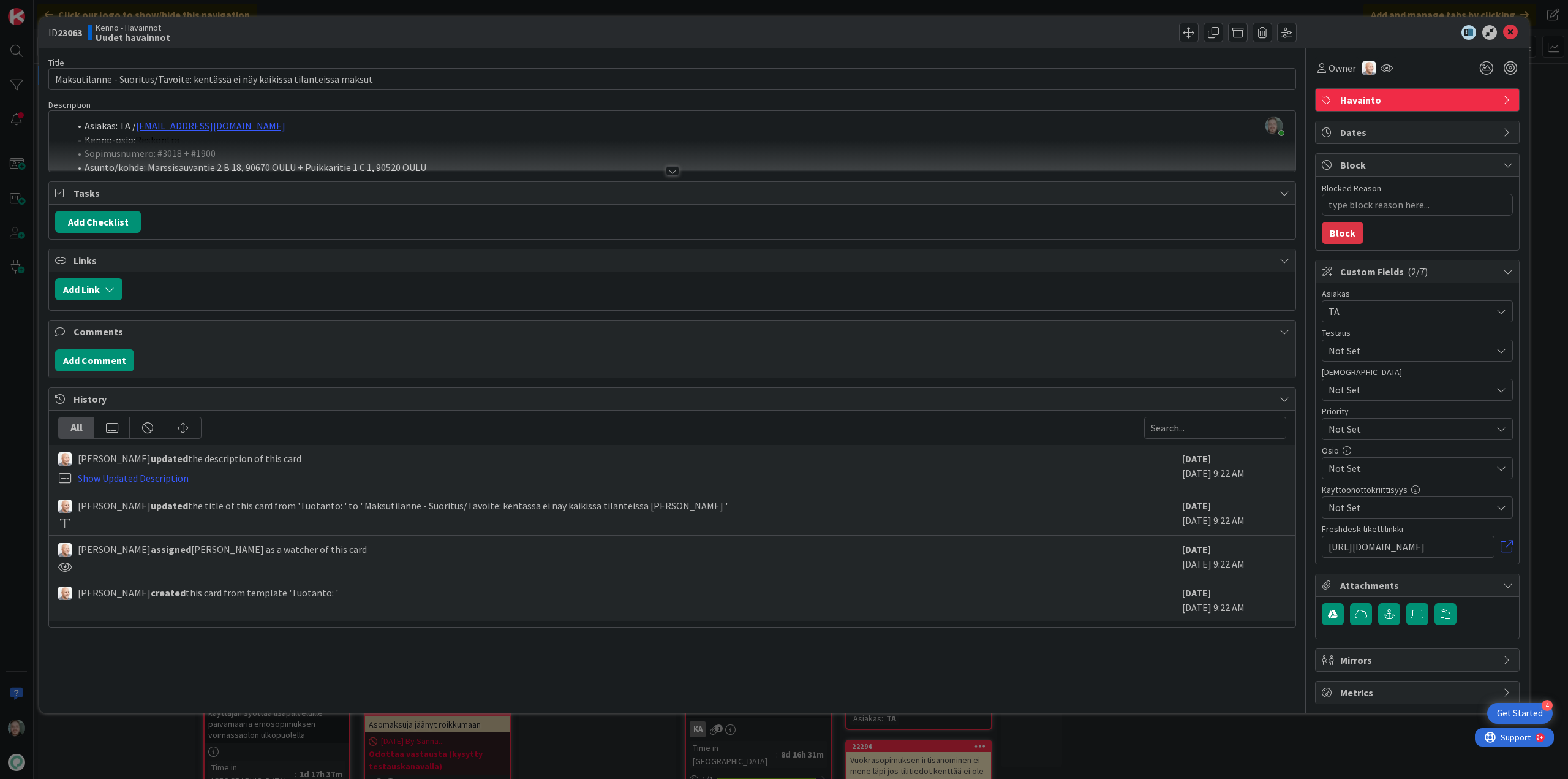
click at [671, 174] on div at bounding box center [672, 171] width 14 height 10
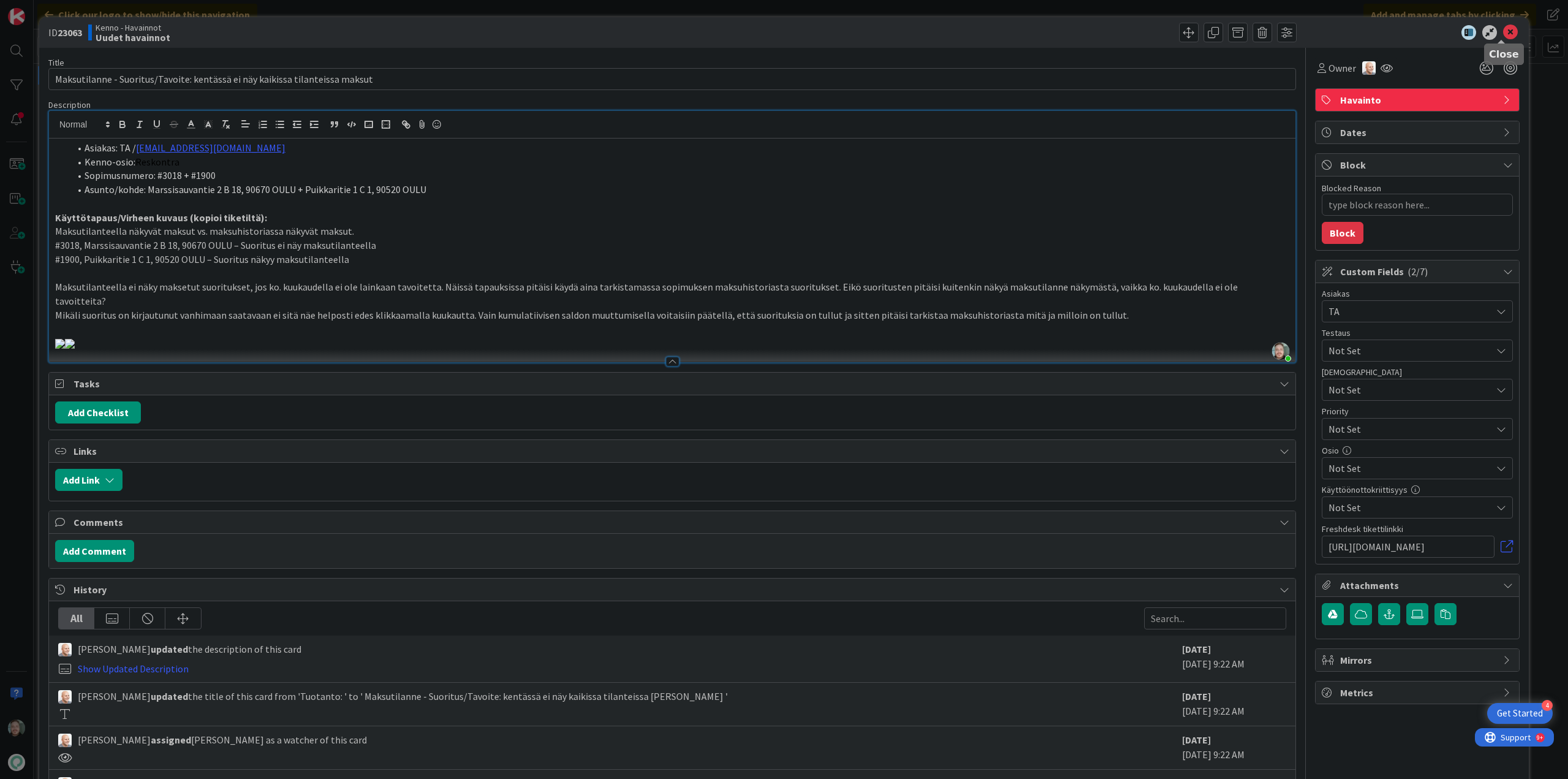
click at [1503, 31] on icon at bounding box center [1510, 33] width 15 height 15
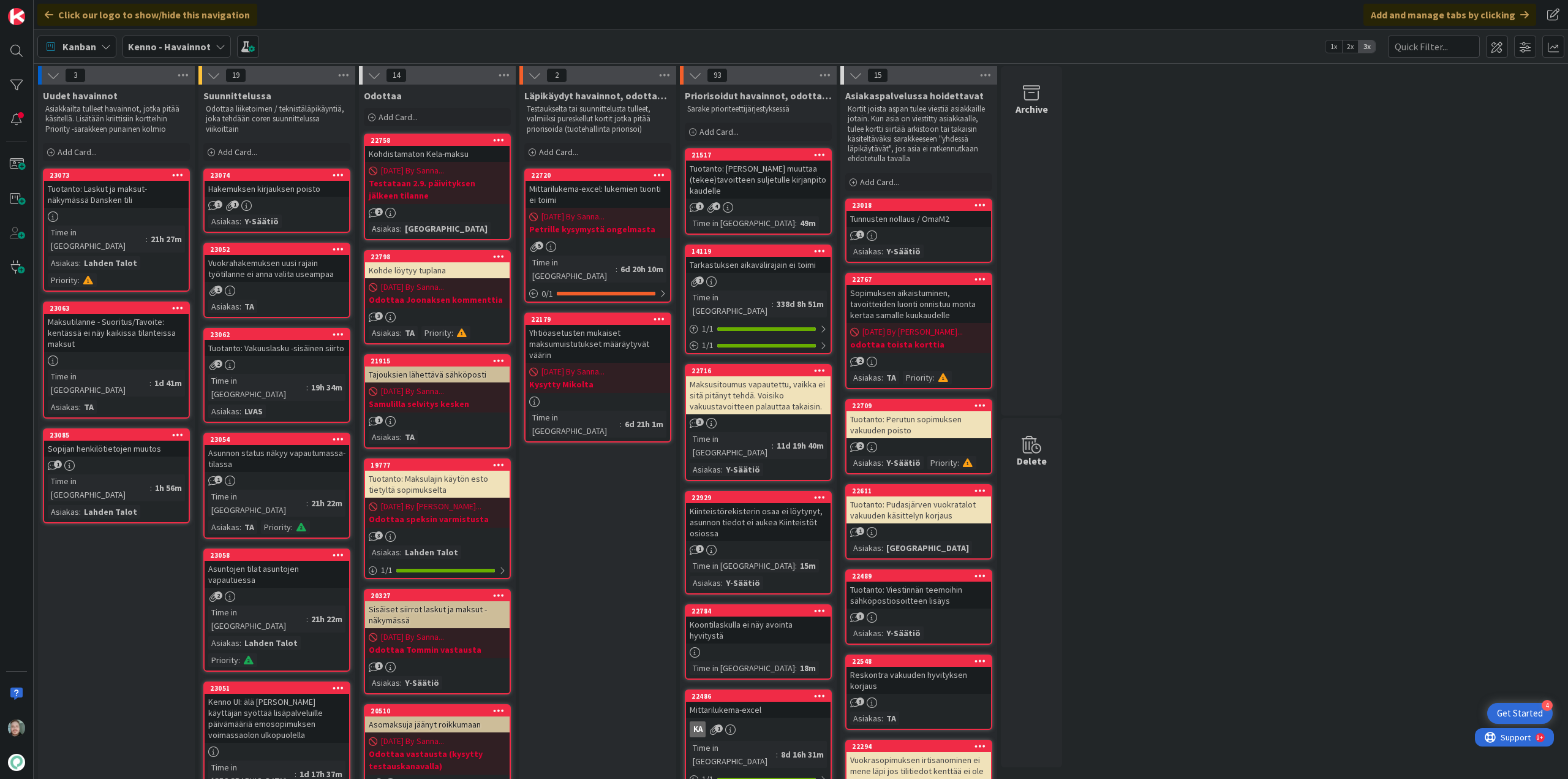
click at [140, 440] on div "Sopijan henkilötietojen muutos" at bounding box center [116, 447] width 144 height 16
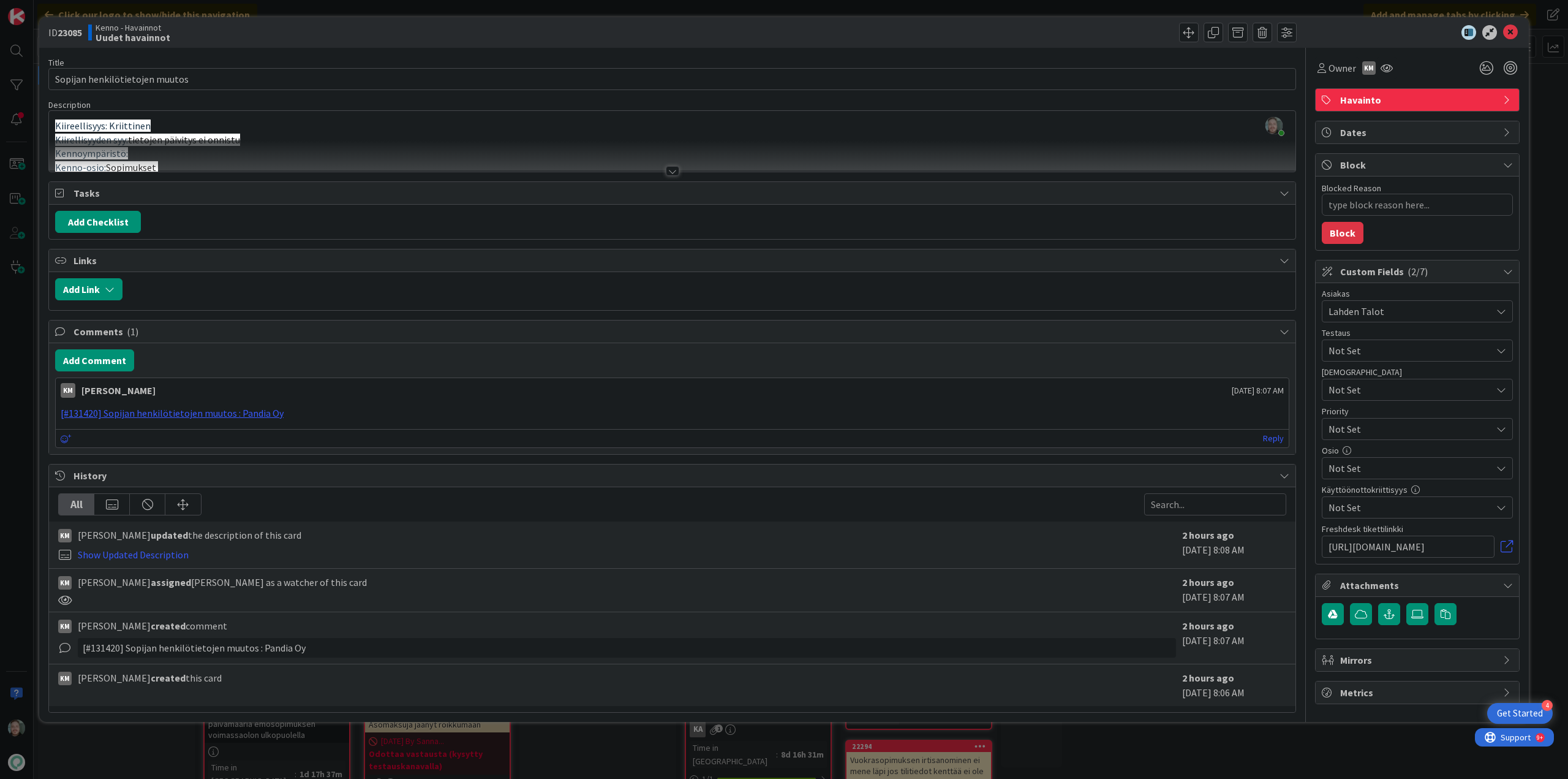
click at [675, 171] on div at bounding box center [672, 171] width 14 height 10
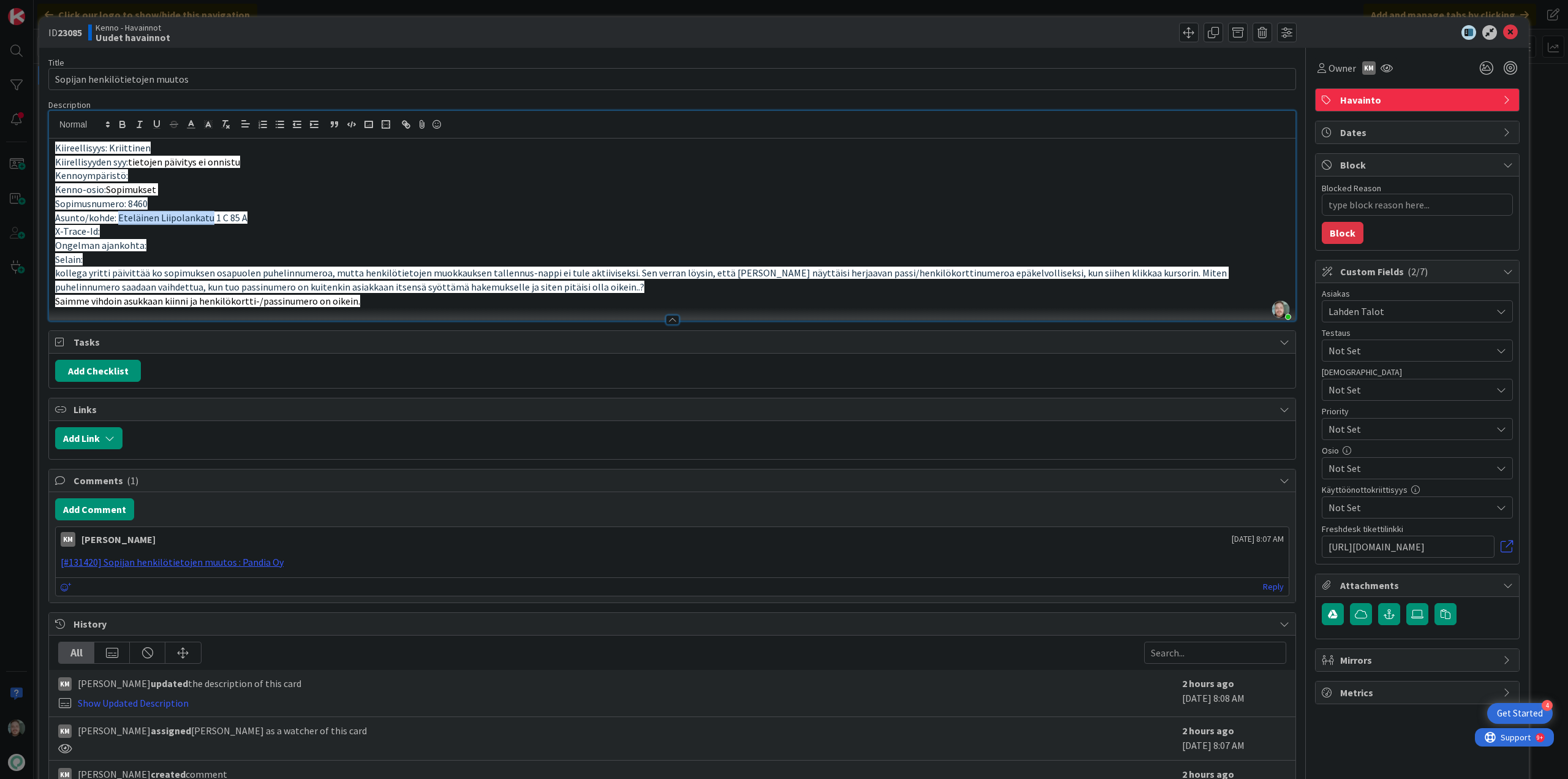
drag, startPoint x: 116, startPoint y: 220, endPoint x: 208, endPoint y: 219, distance: 92.0
click at [208, 219] on span "Asunto/kohde: Eteläinen Liipolankatu 1 C 85 A" at bounding box center [151, 216] width 193 height 12
click at [383, 304] on p "Saimme vihdoin asukkaan kiinni ja henkilökortti-/passinumero on oikein." at bounding box center [672, 300] width 1235 height 14
click at [1503, 32] on icon at bounding box center [1510, 33] width 15 height 15
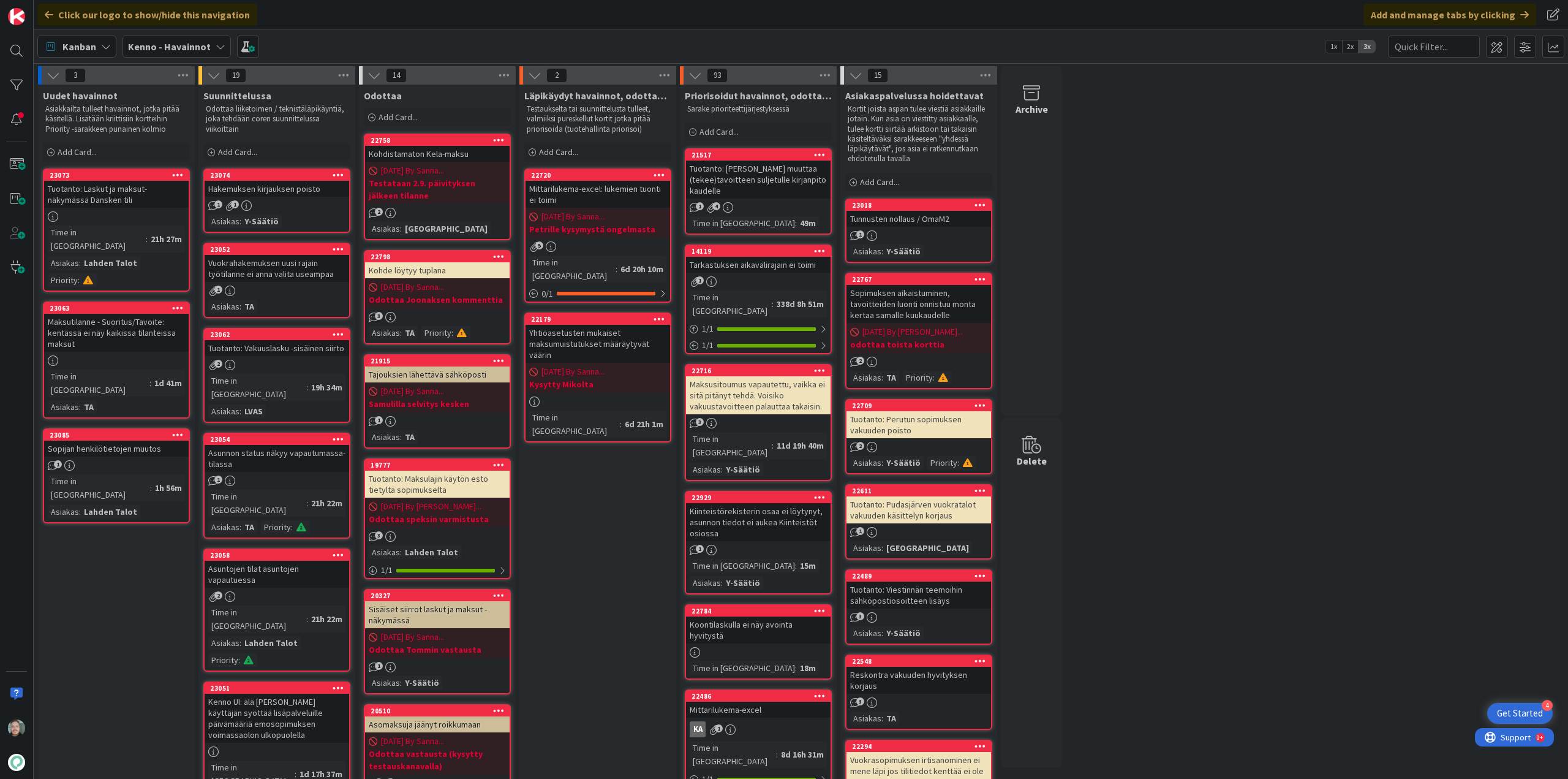
click at [147, 440] on div "Sopijan henkilötietojen muutos" at bounding box center [116, 447] width 144 height 16
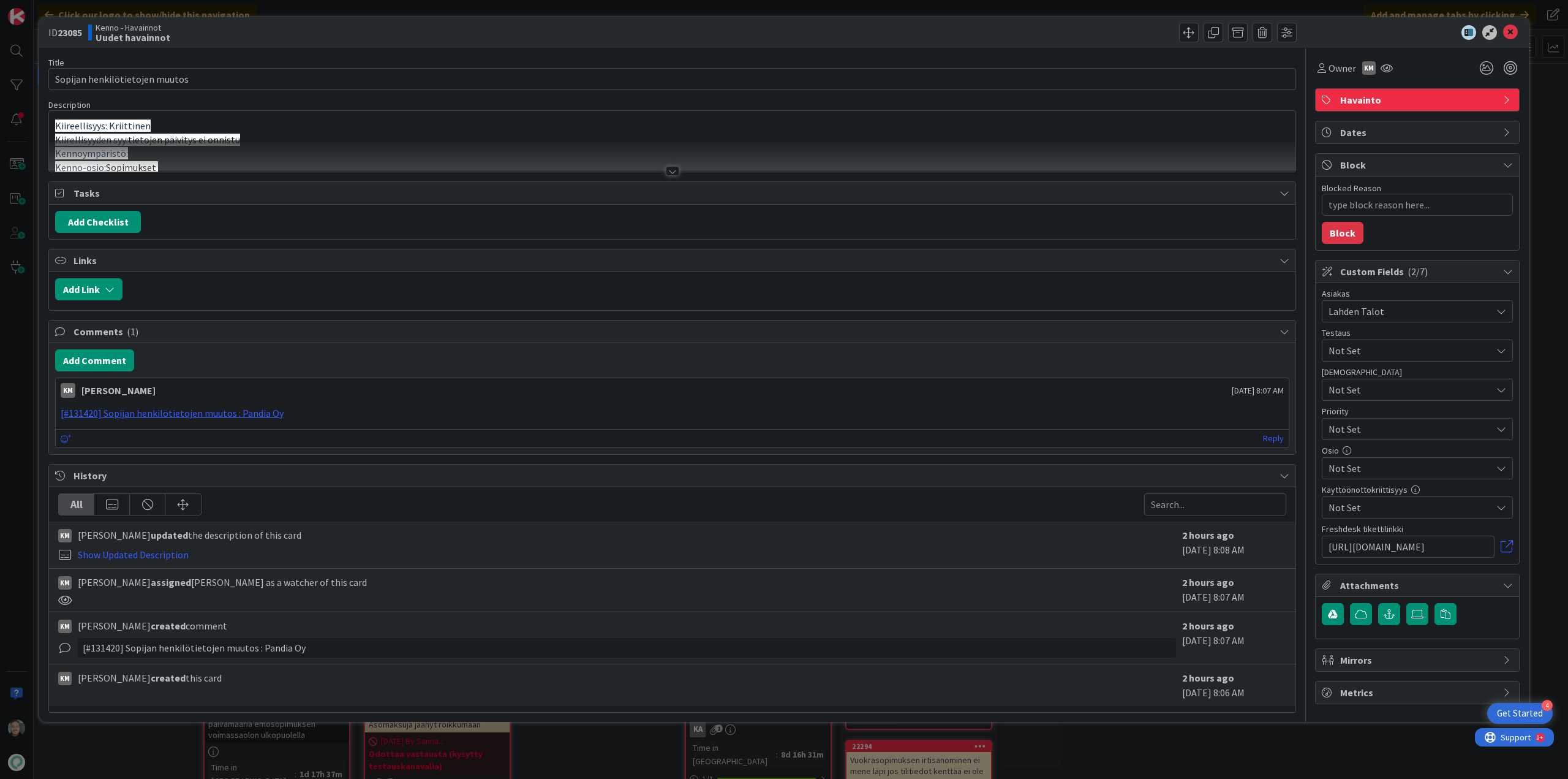
click at [669, 168] on div at bounding box center [672, 171] width 14 height 10
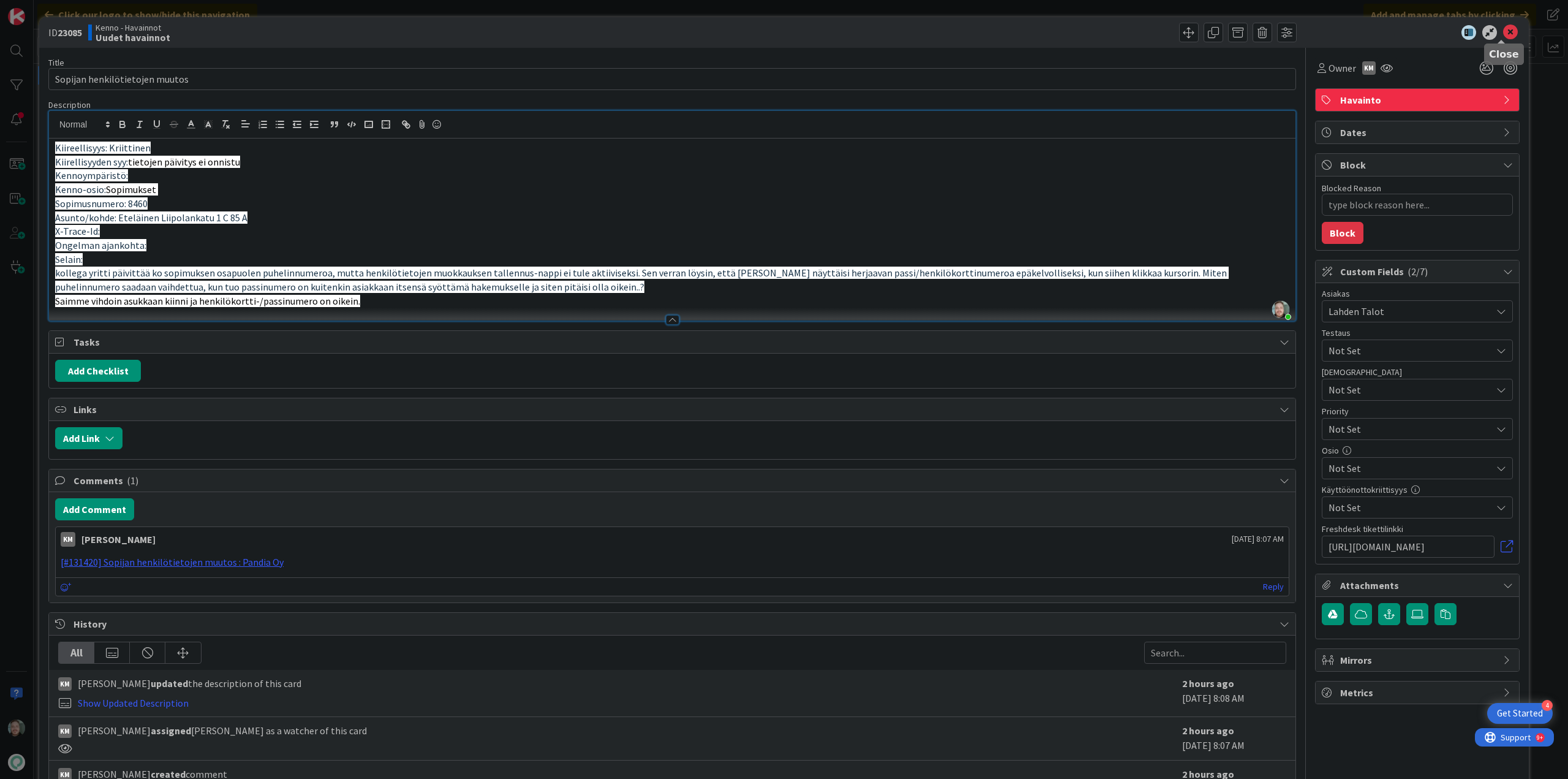
drag, startPoint x: 1503, startPoint y: 30, endPoint x: 1489, endPoint y: 37, distance: 15.7
click at [1503, 30] on icon at bounding box center [1510, 33] width 15 height 15
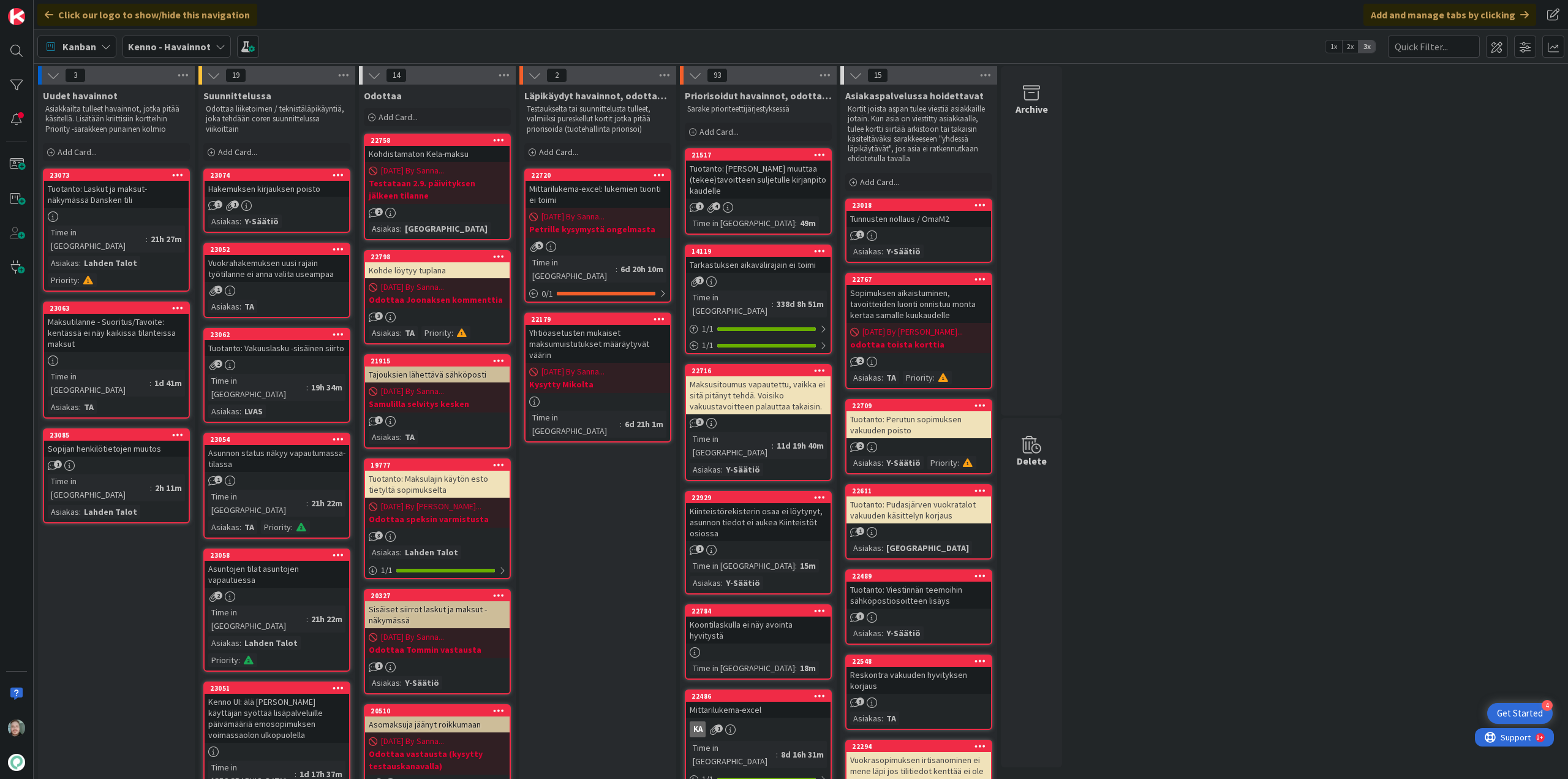
click at [119, 313] on div "Maksutilanne - Suoritus/Tavoite: kentässä ei näy kaikissa tilanteissa maksut" at bounding box center [116, 332] width 144 height 38
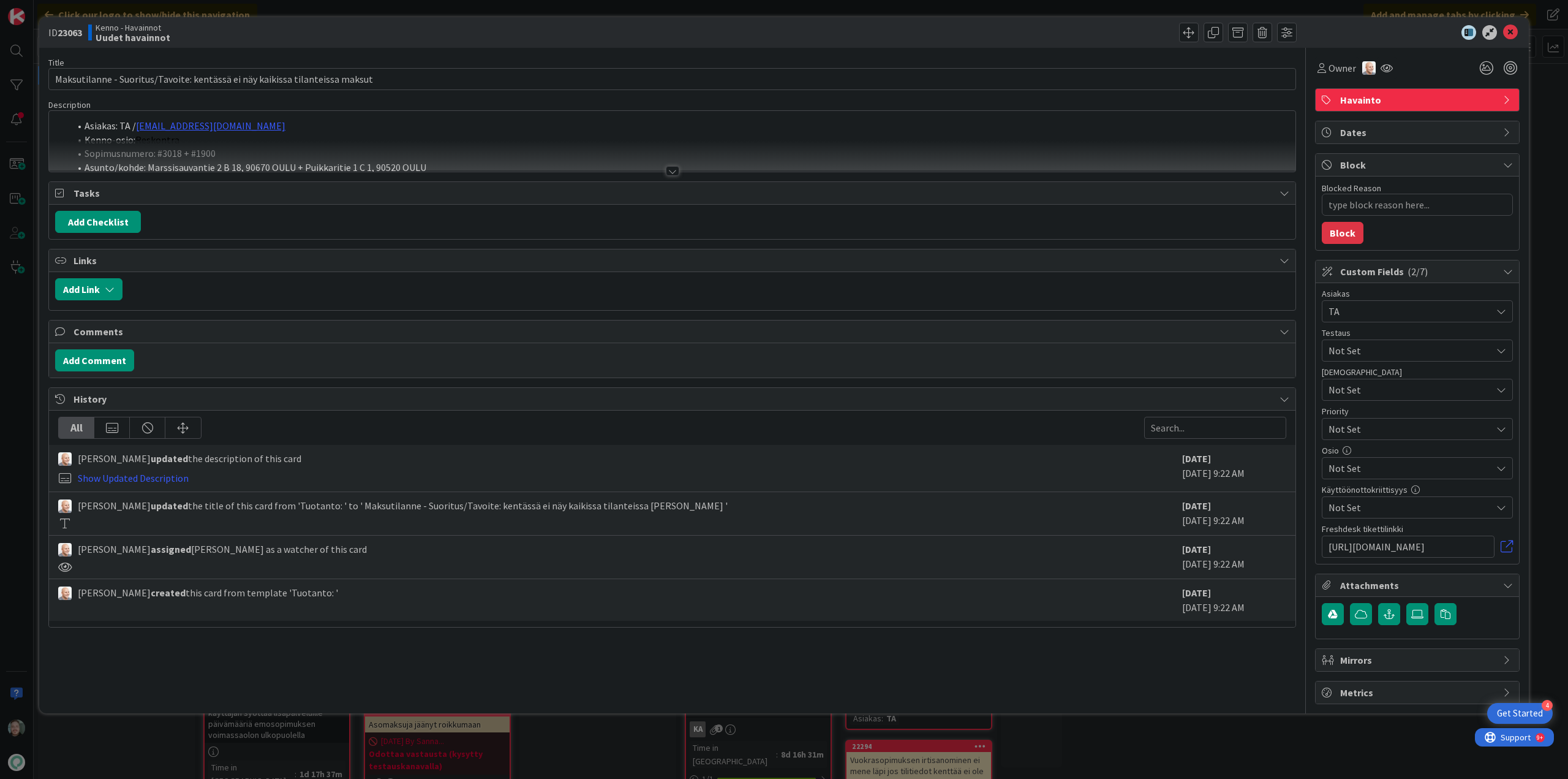
click at [678, 171] on div at bounding box center [672, 171] width 14 height 10
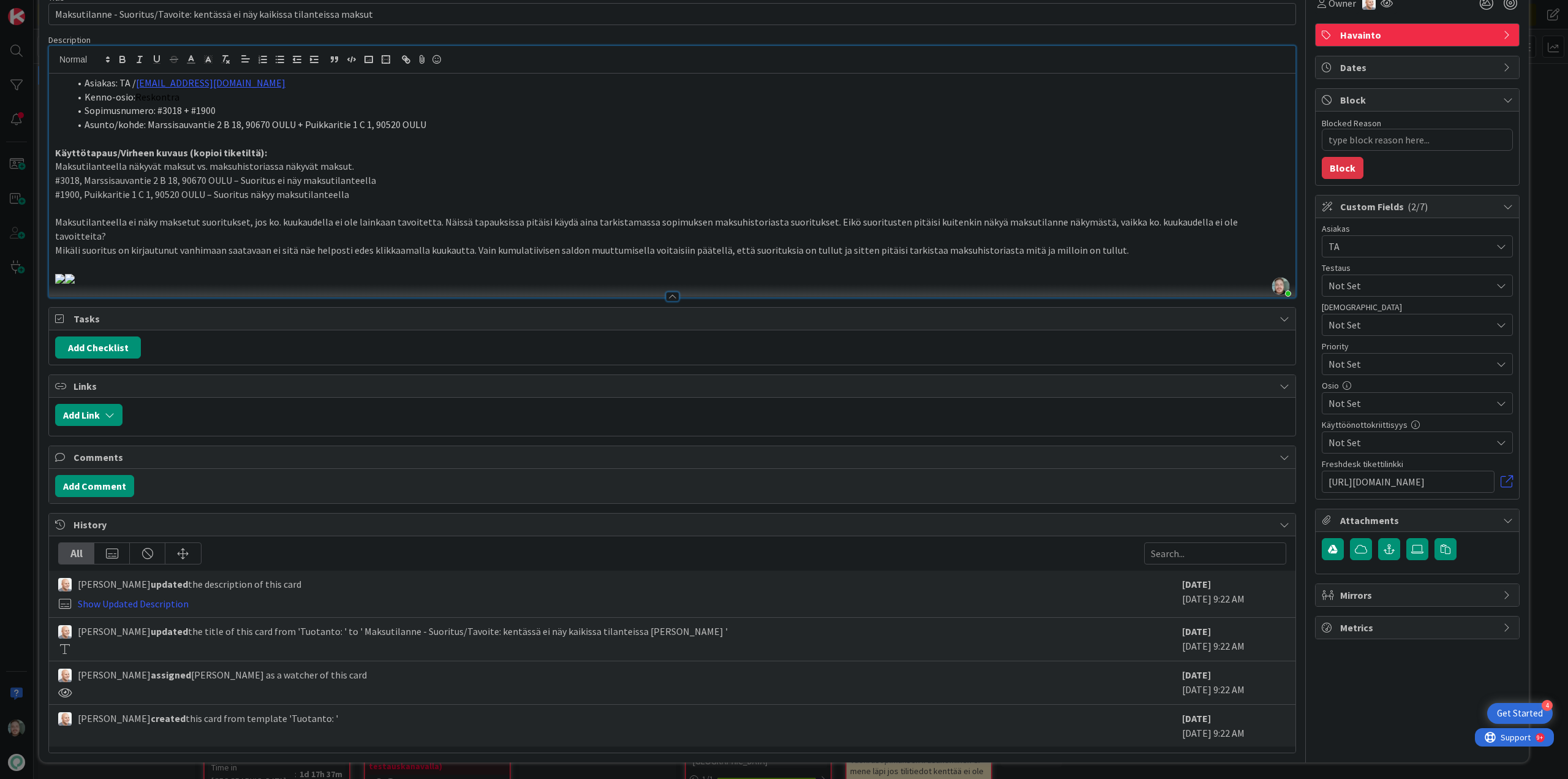
scroll to position [55, 0]
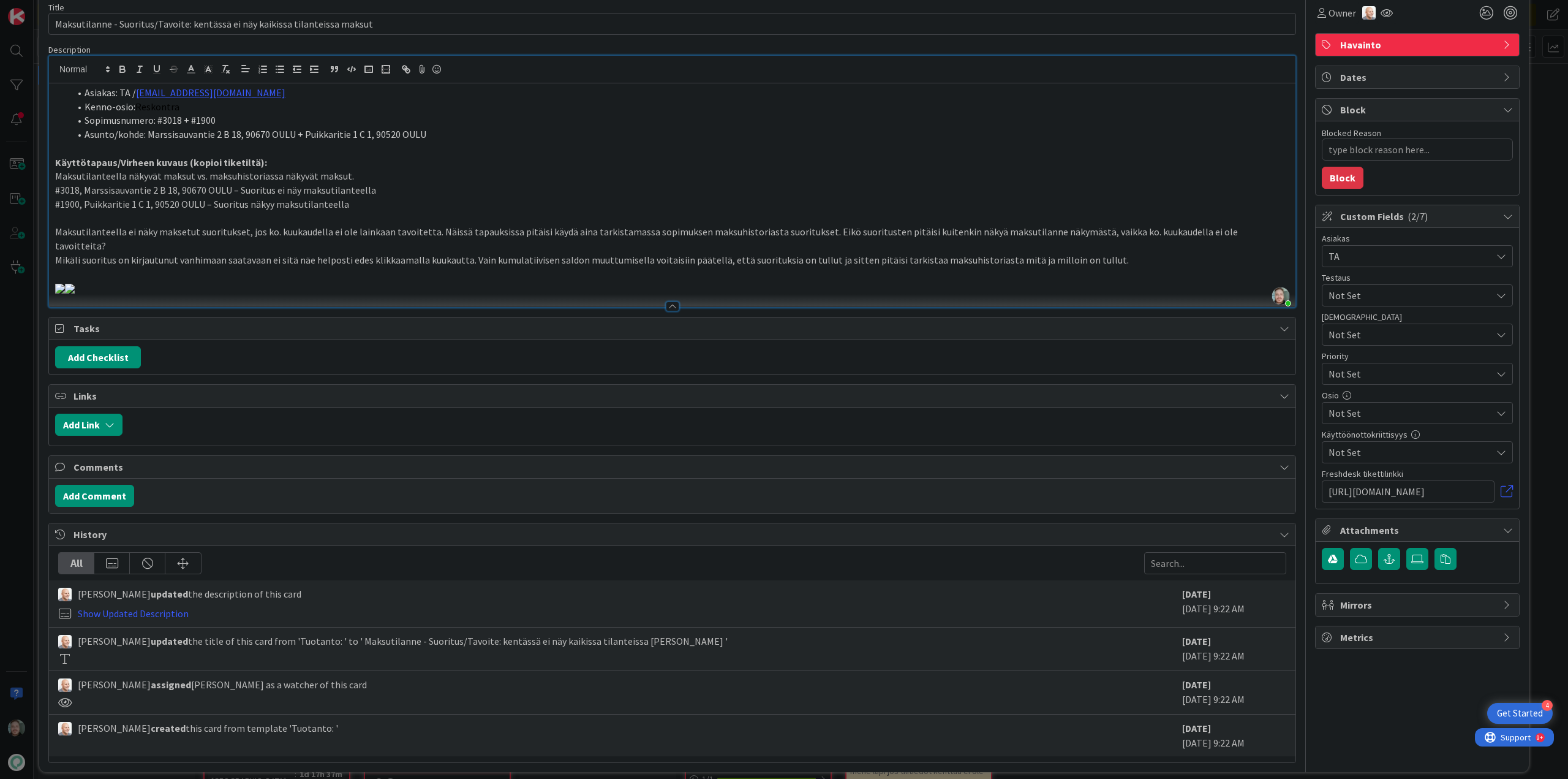
type textarea "x"
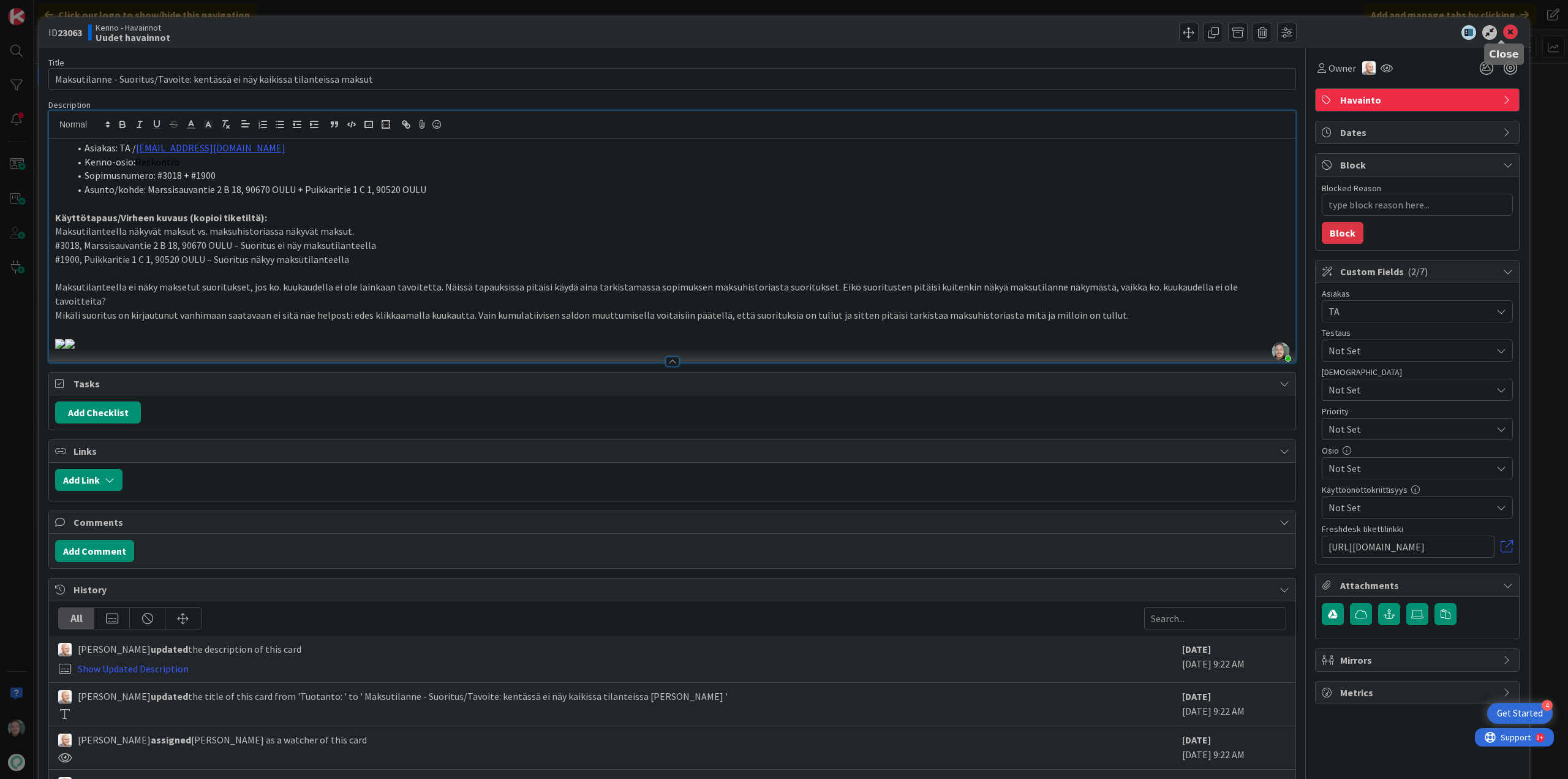
click at [1509, 29] on icon at bounding box center [1510, 33] width 15 height 15
